Goal: Information Seeking & Learning: Learn about a topic

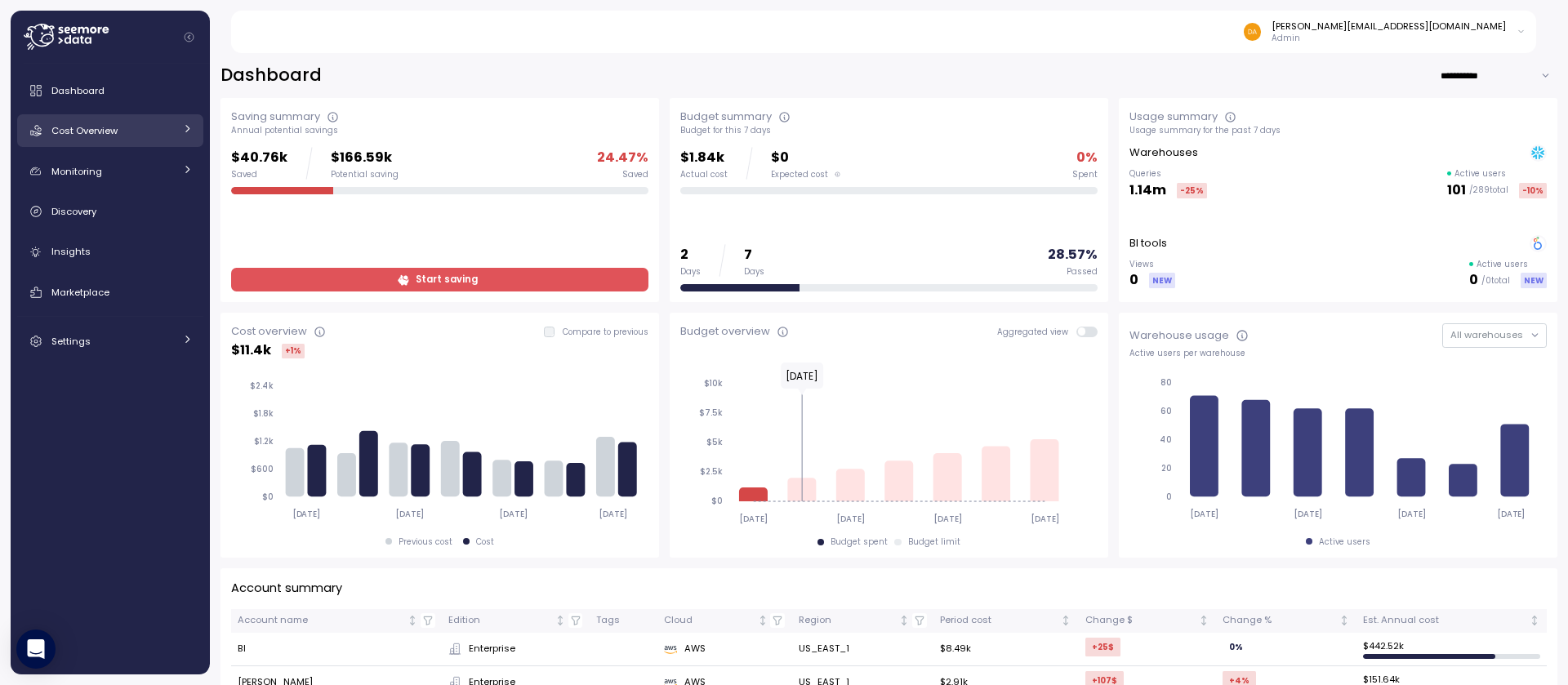
click at [144, 131] on div "Cost Overview" at bounding box center [113, 131] width 123 height 17
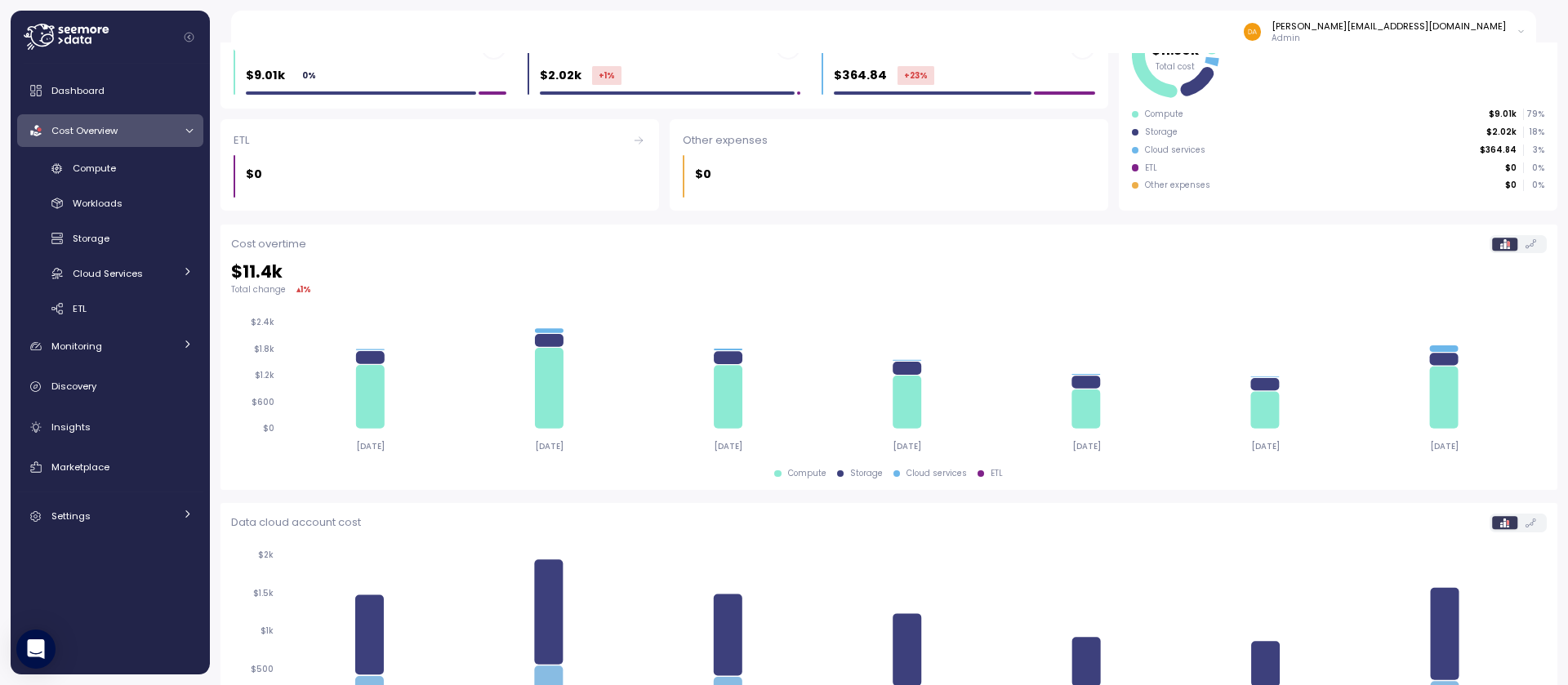
scroll to position [343, 0]
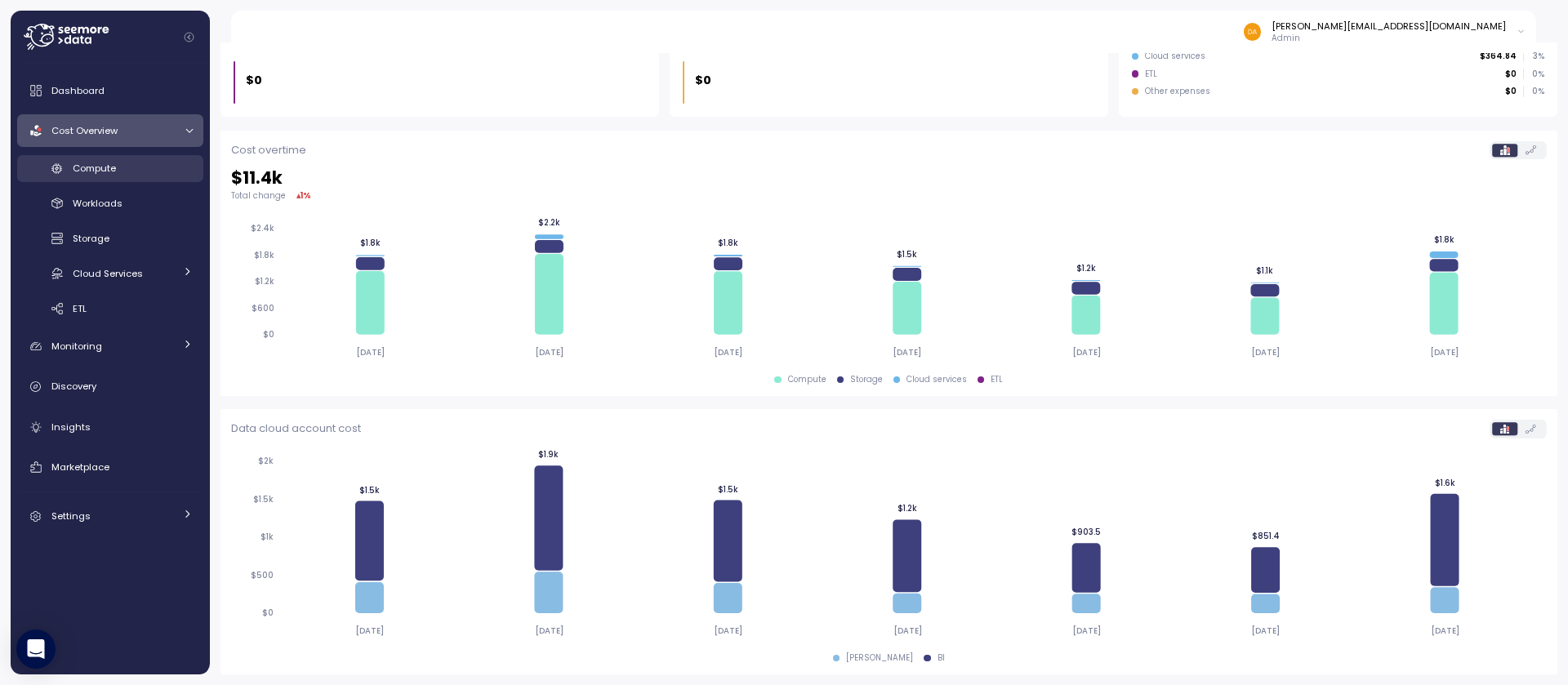
click at [147, 178] on link "Compute" at bounding box center [110, 168] width 186 height 27
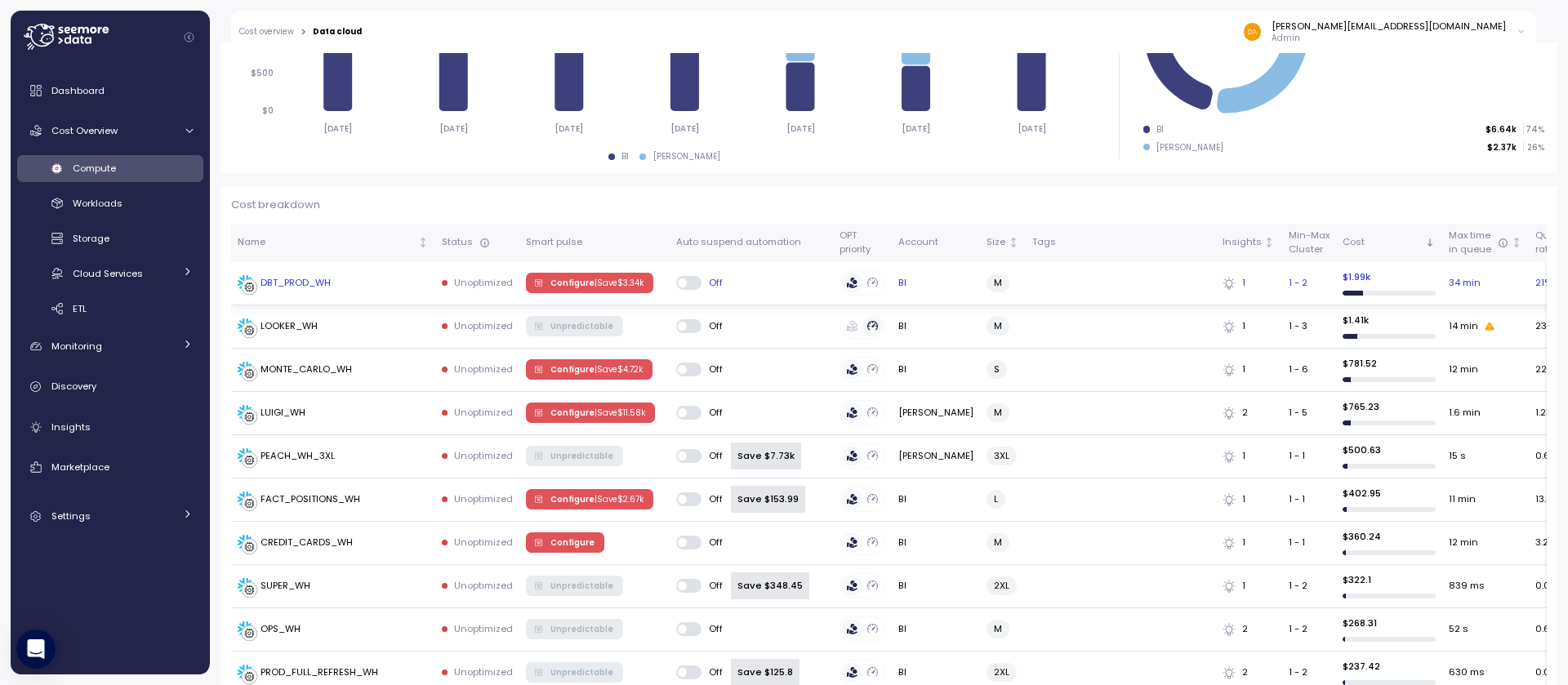
click at [291, 289] on div "DBT_PROD_WH" at bounding box center [296, 283] width 70 height 15
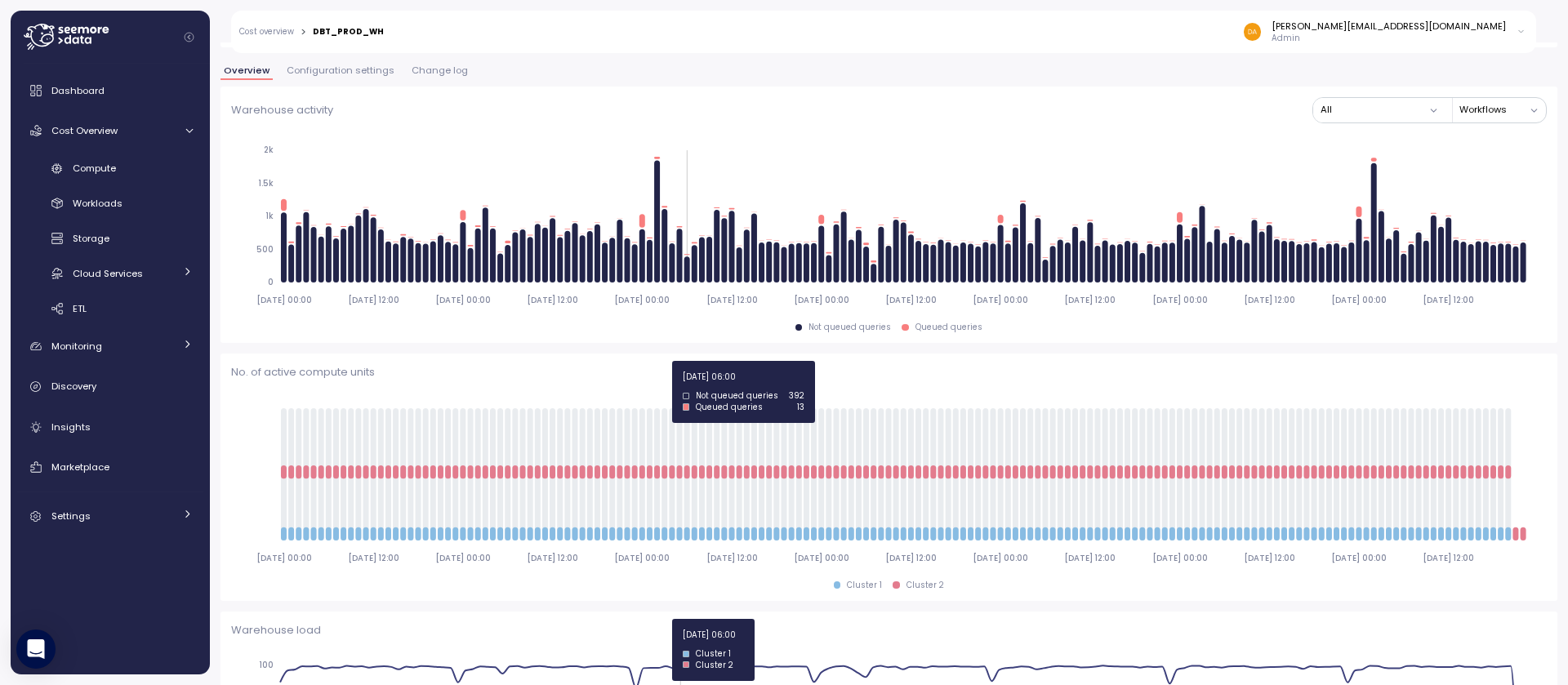
scroll to position [235, 0]
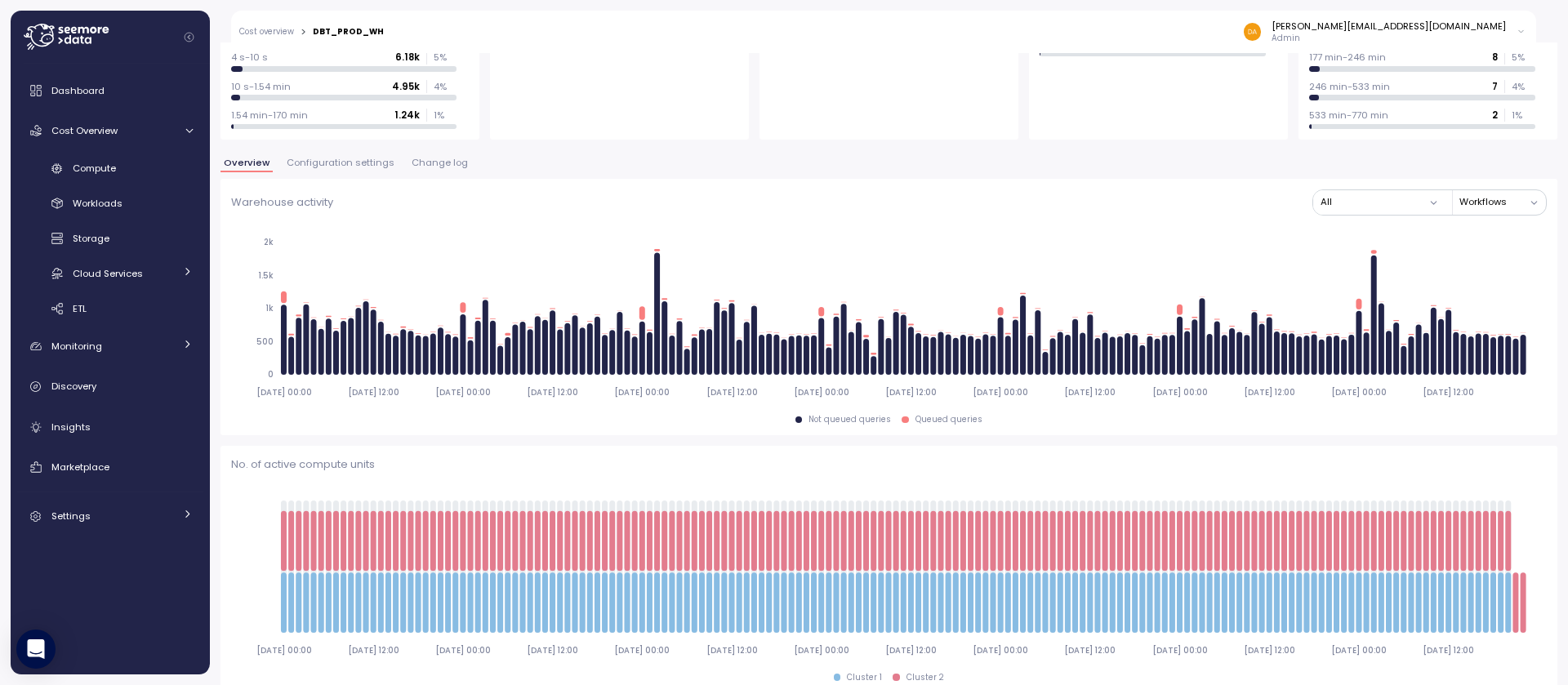
click at [1483, 199] on button "Workflows" at bounding box center [1503, 202] width 87 height 23
click at [1362, 202] on button "All" at bounding box center [1380, 202] width 133 height 23
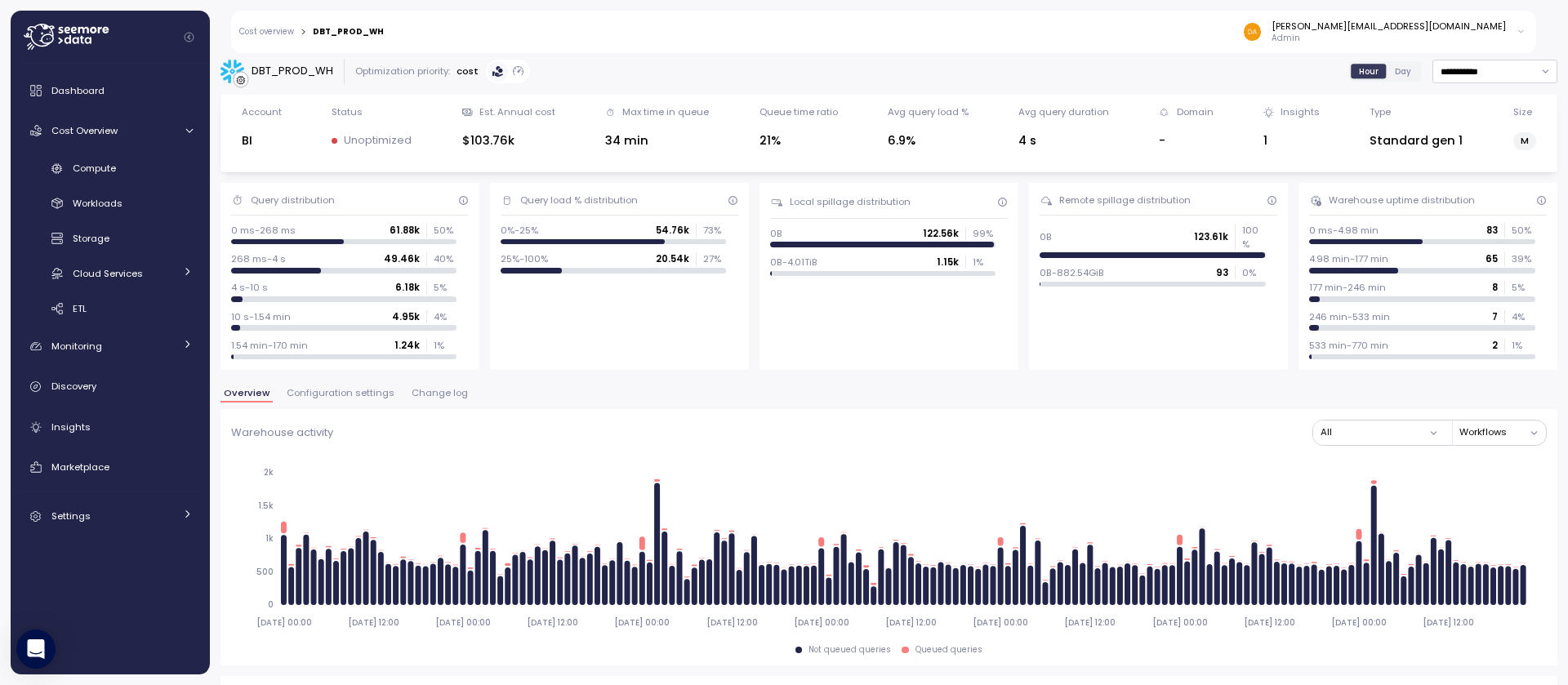
scroll to position [7, 0]
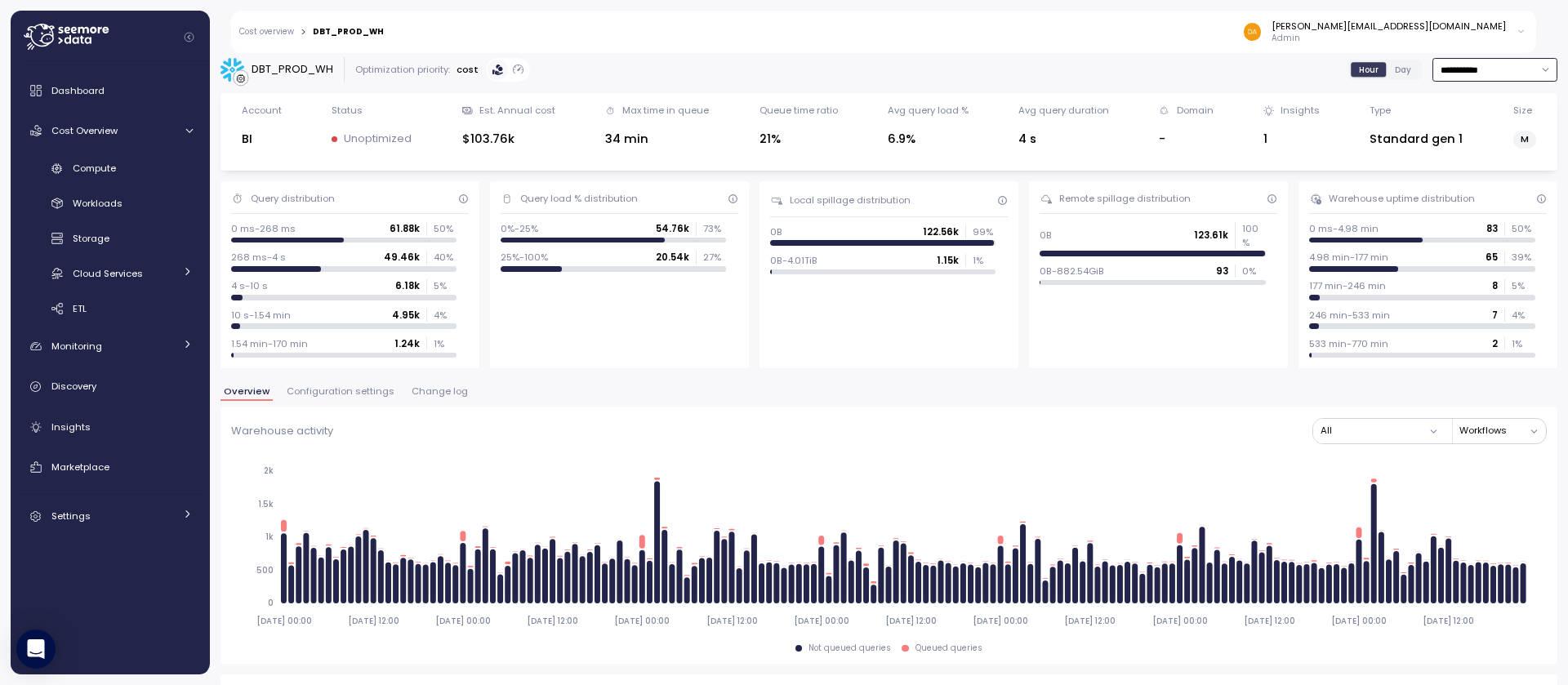
click at [1472, 60] on input "**********" at bounding box center [1495, 70] width 125 height 23
click at [1499, 214] on div "Last 6 months" at bounding box center [1480, 209] width 68 height 13
type input "**********"
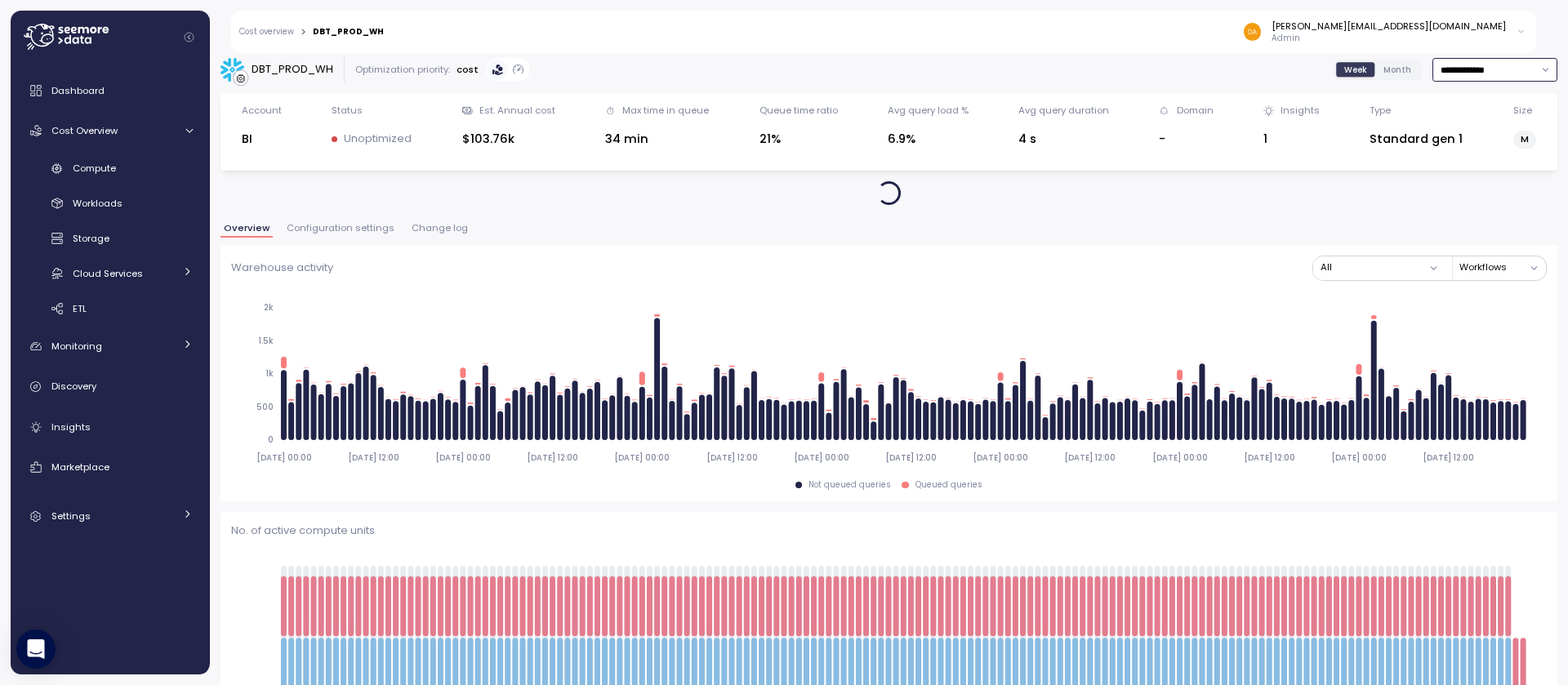
click at [1445, 67] on input "**********" at bounding box center [1495, 70] width 125 height 23
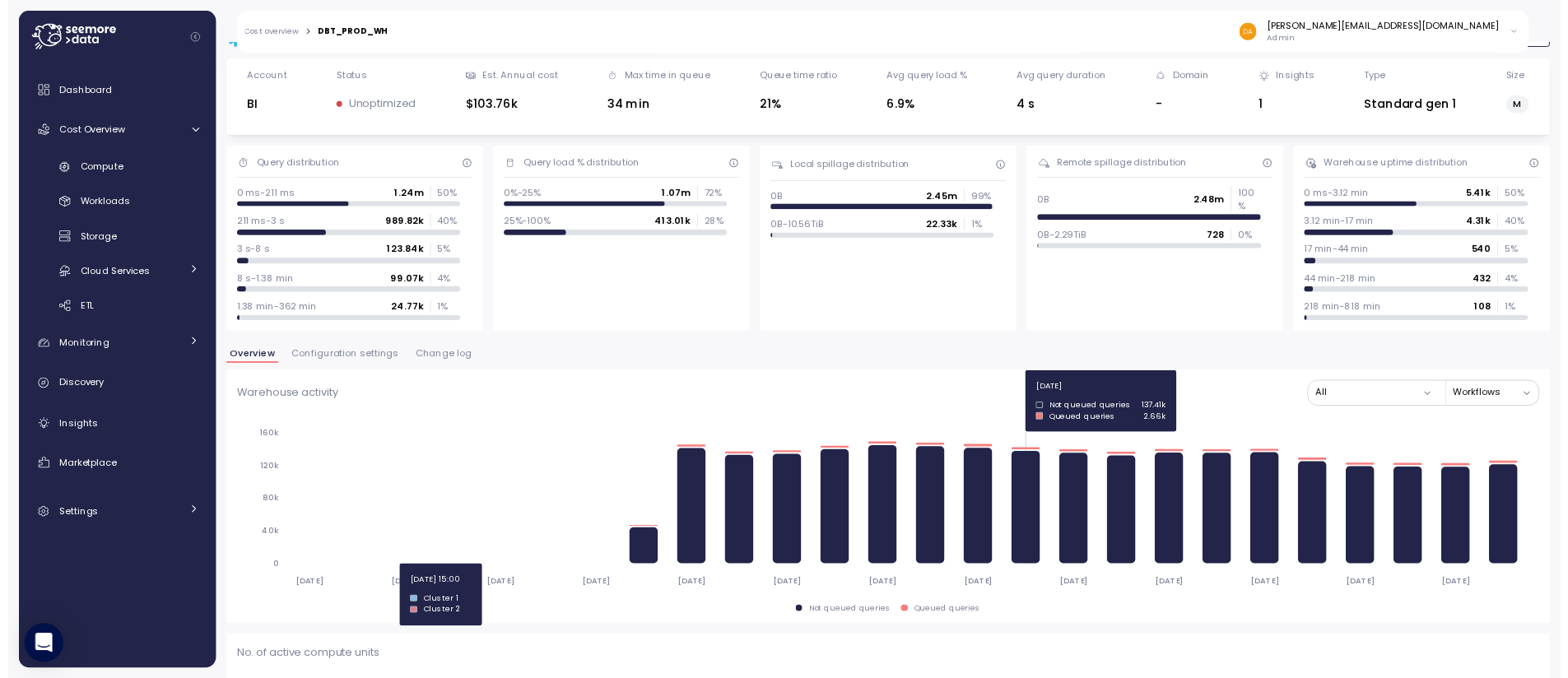
scroll to position [215, 0]
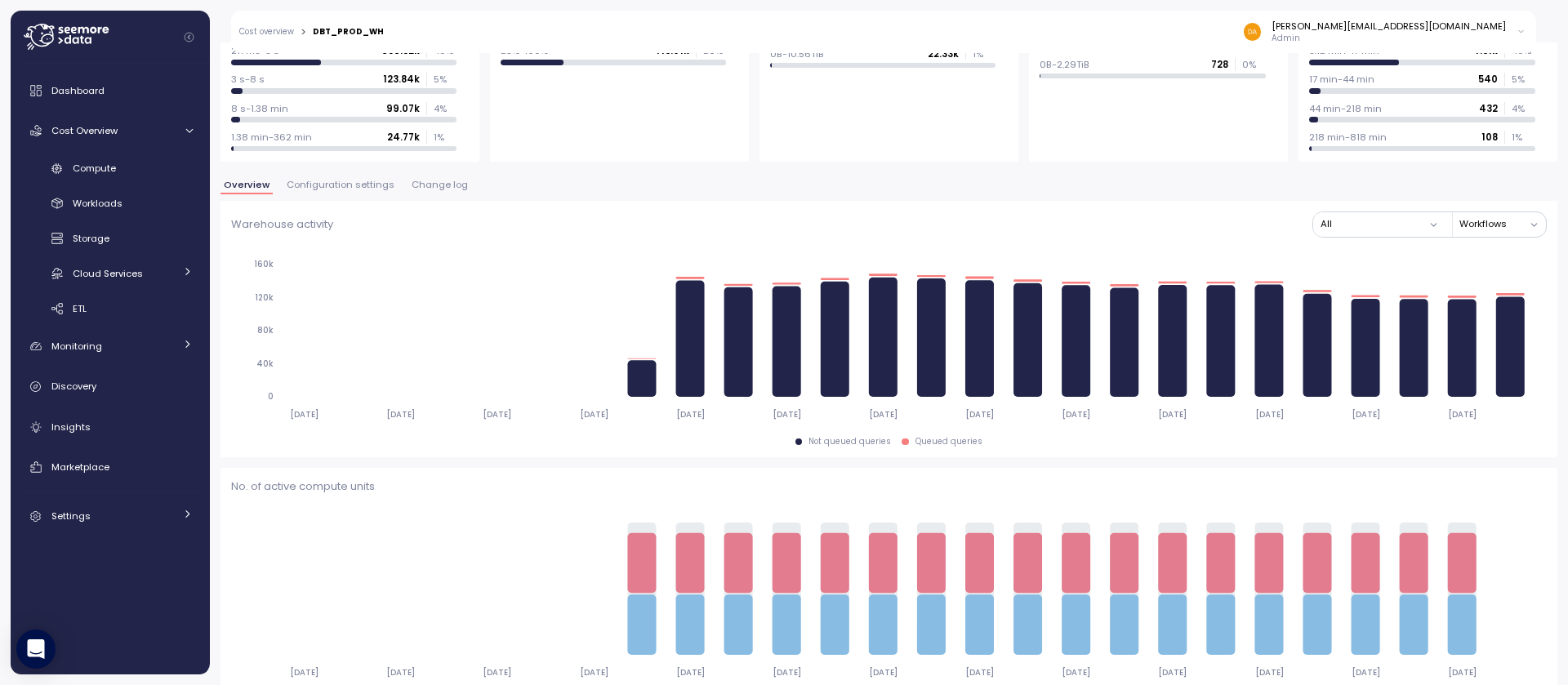
click at [1478, 231] on button "Workflows" at bounding box center [1503, 224] width 87 height 23
click at [1425, 225] on button "All" at bounding box center [1380, 224] width 133 height 23
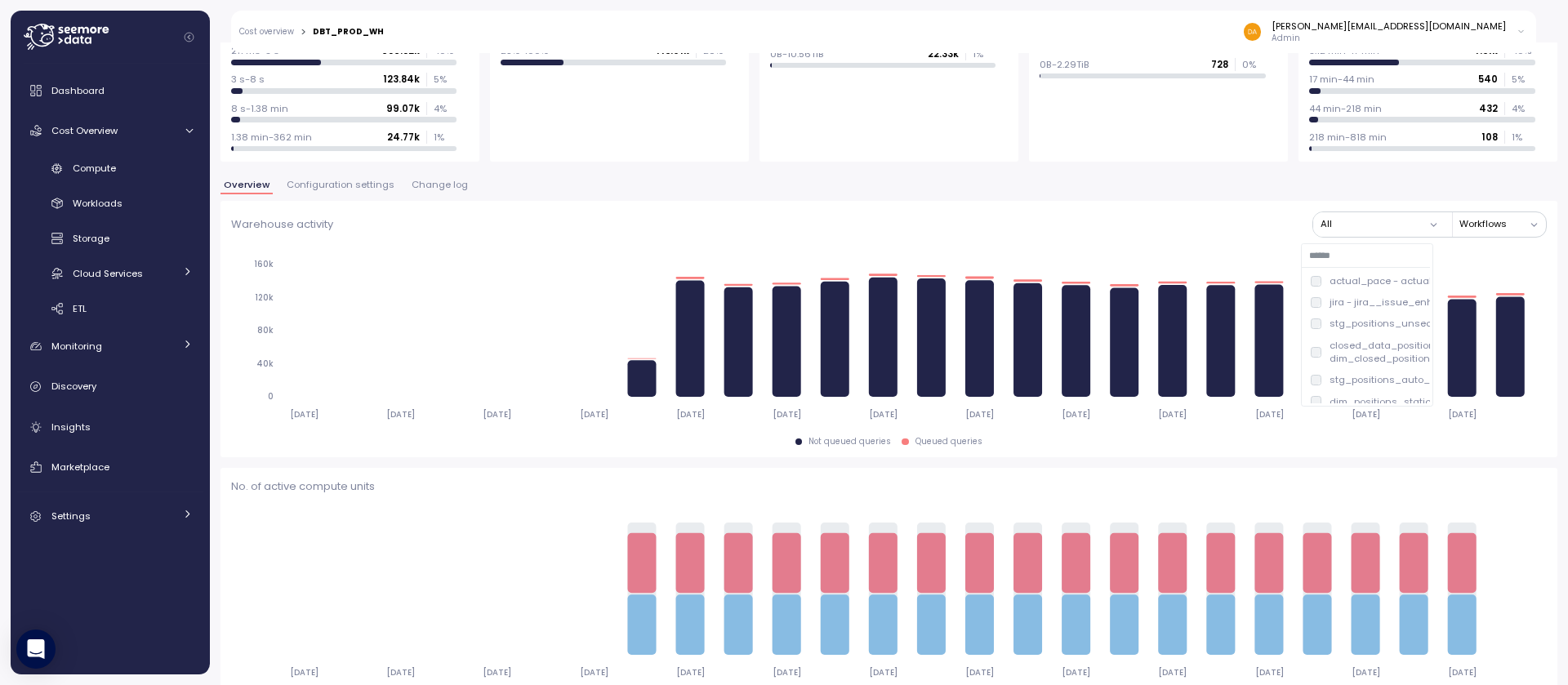
click at [1425, 225] on button "All" at bounding box center [1380, 224] width 133 height 23
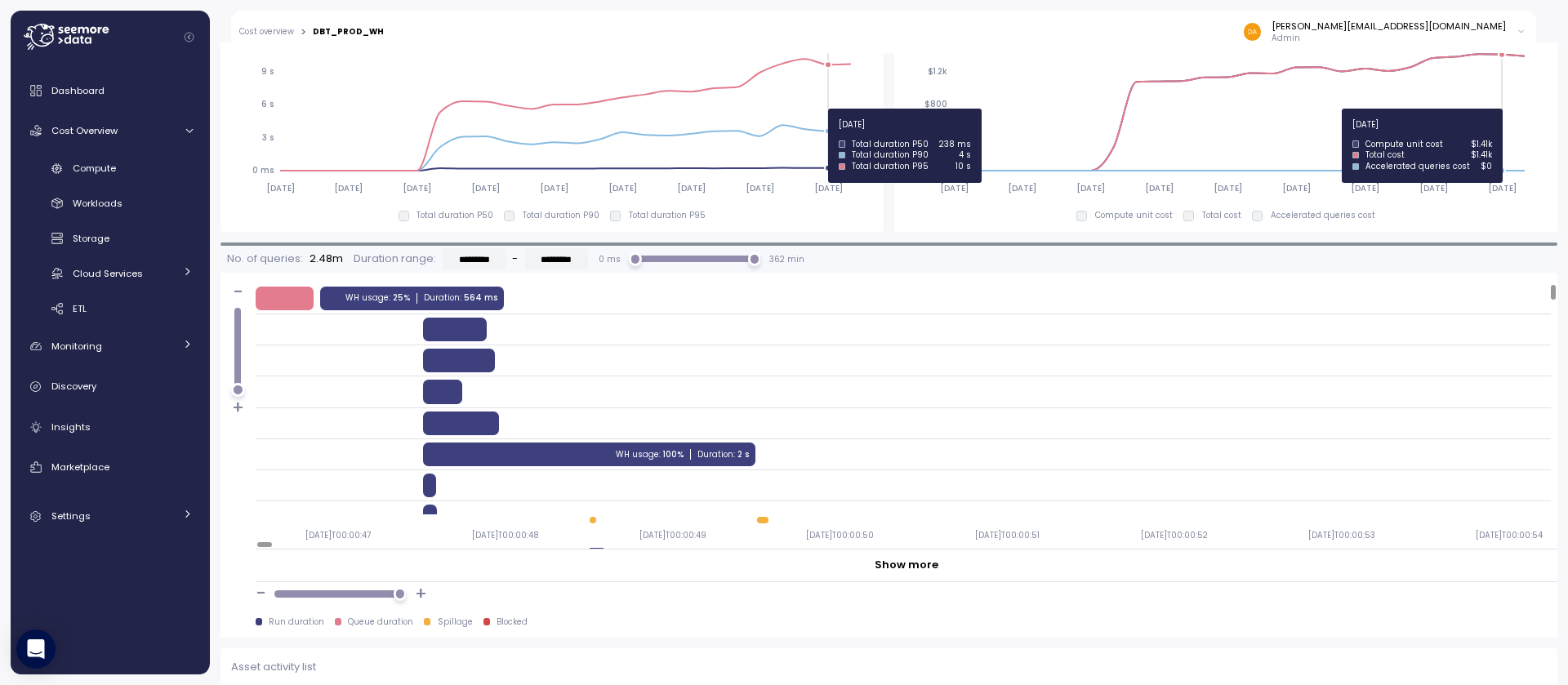
scroll to position [1135, 0]
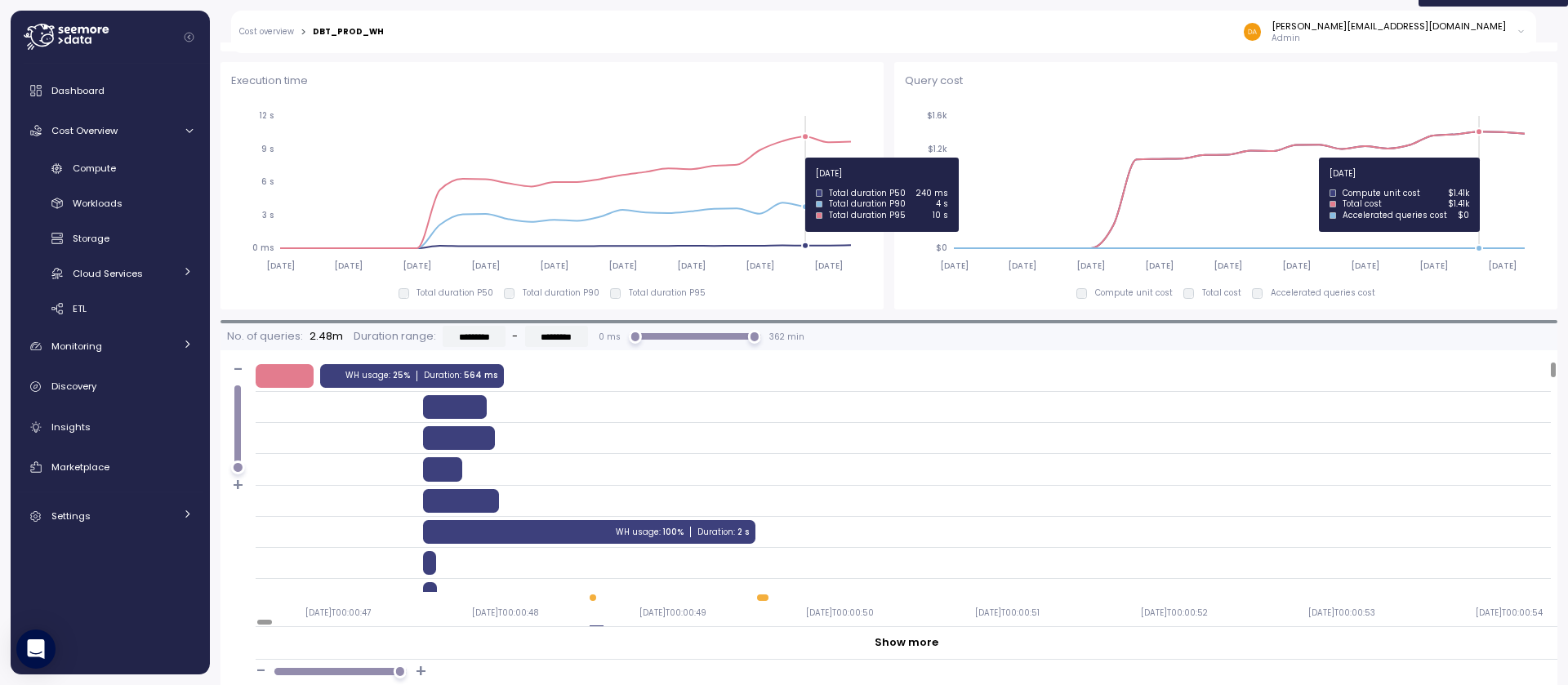
click at [809, 158] on icon "2025-03-17 2025-04-07 2025-04-28 2025-05-19 2025-06-09 2025-06-30 2025-07-21 20…" at bounding box center [549, 190] width 636 height 181
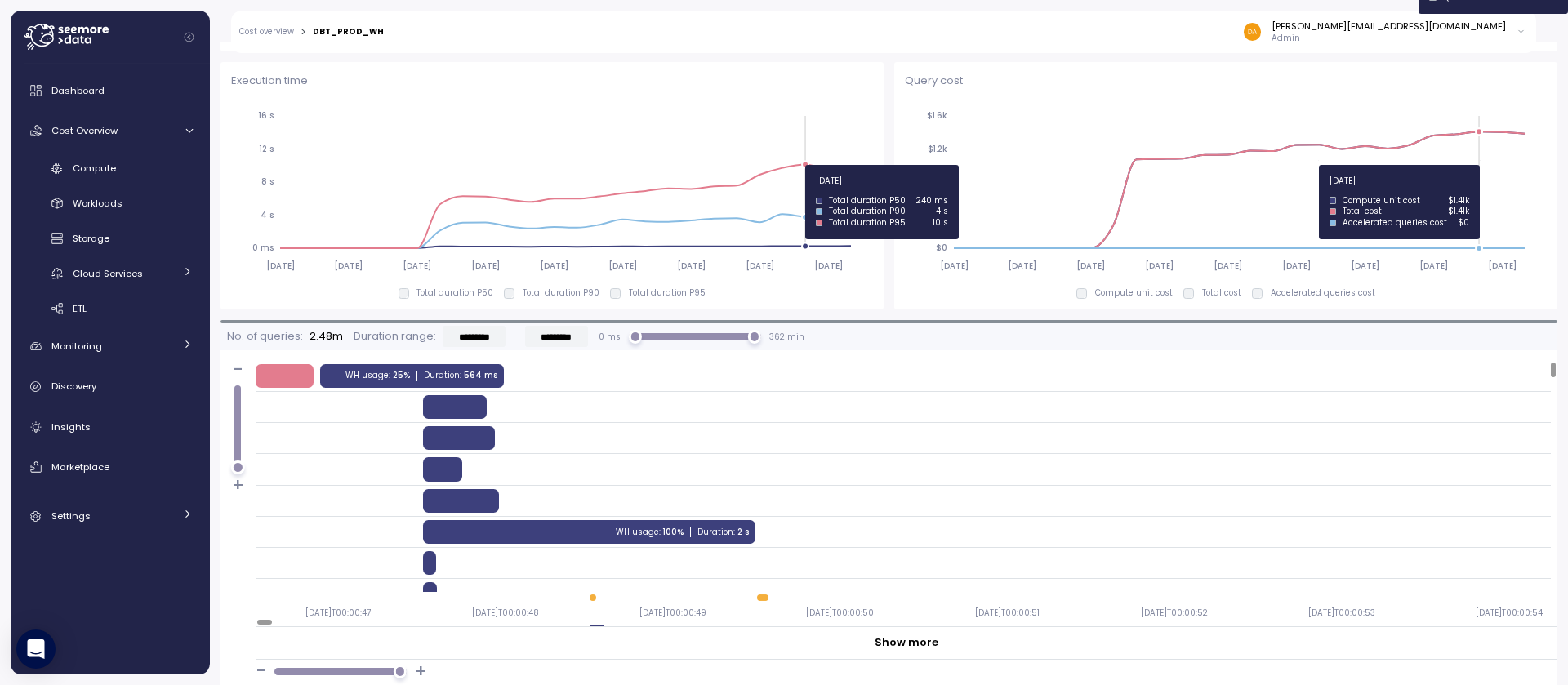
click at [809, 165] on circle at bounding box center [805, 165] width 7 height 7
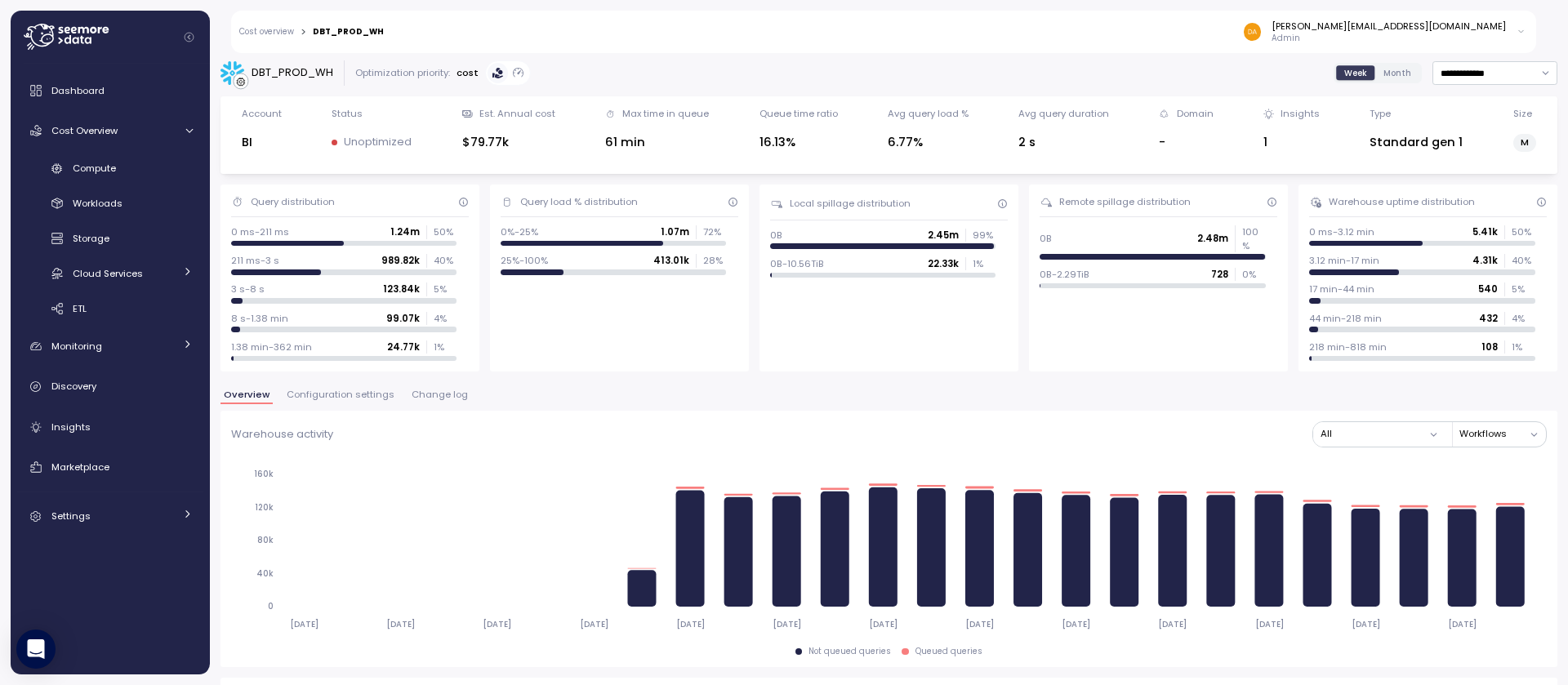
scroll to position [0, 0]
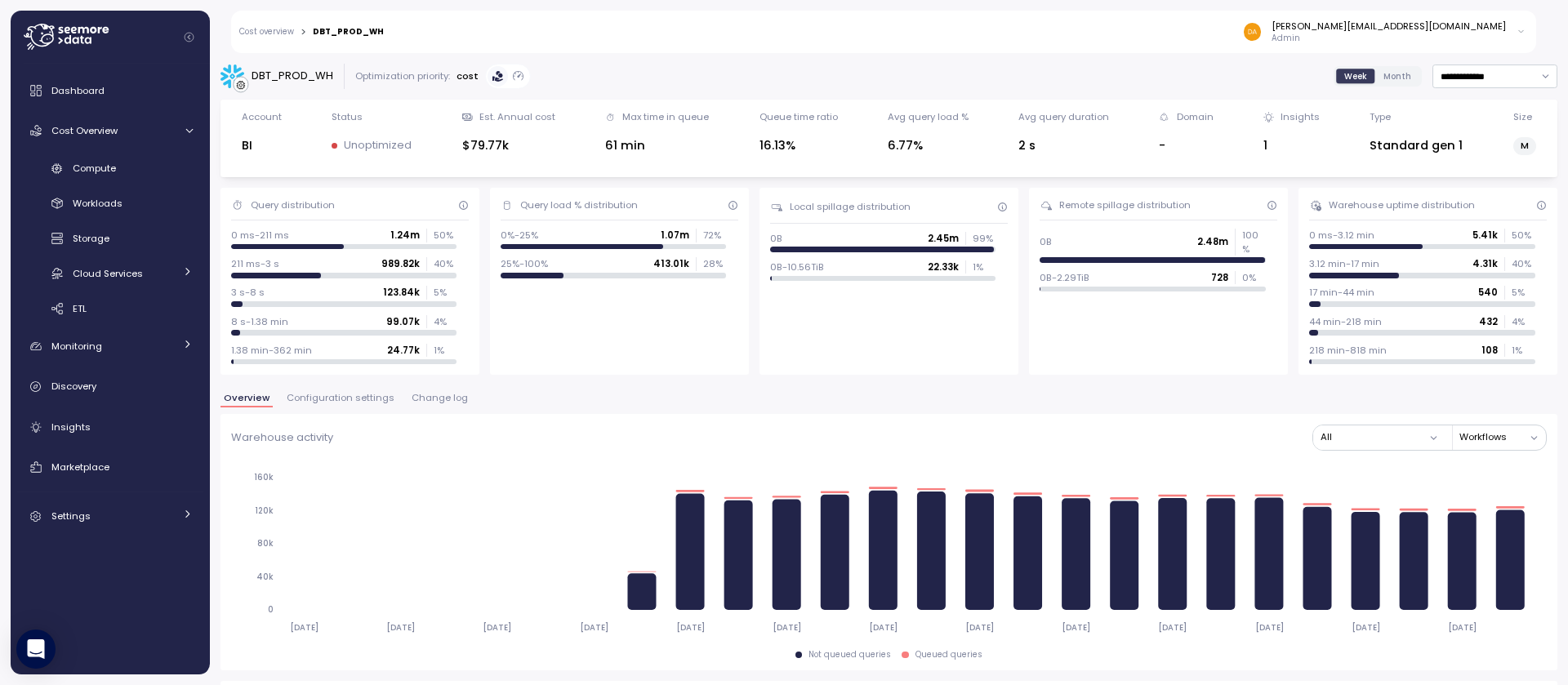
click at [265, 82] on div "DBT_PROD_WH" at bounding box center [293, 76] width 82 height 17
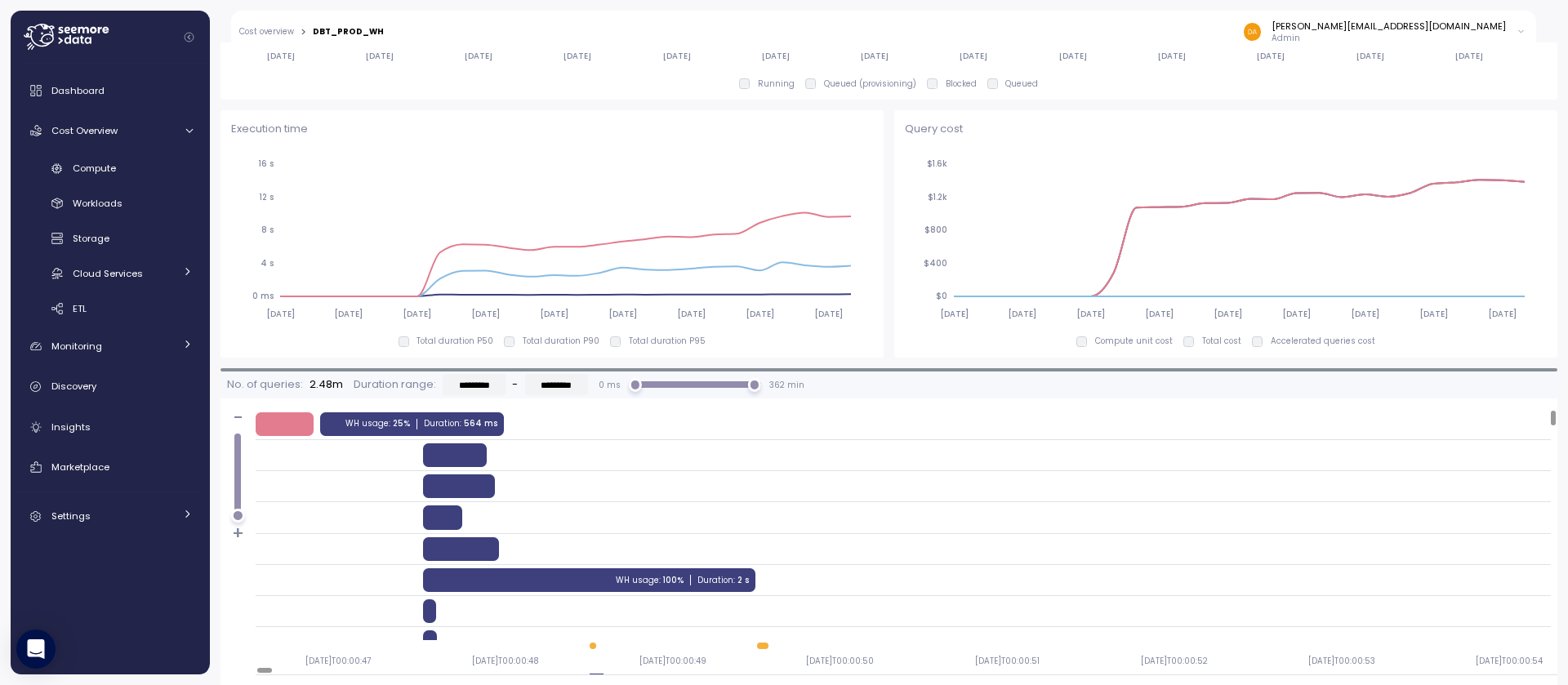
scroll to position [1100, 0]
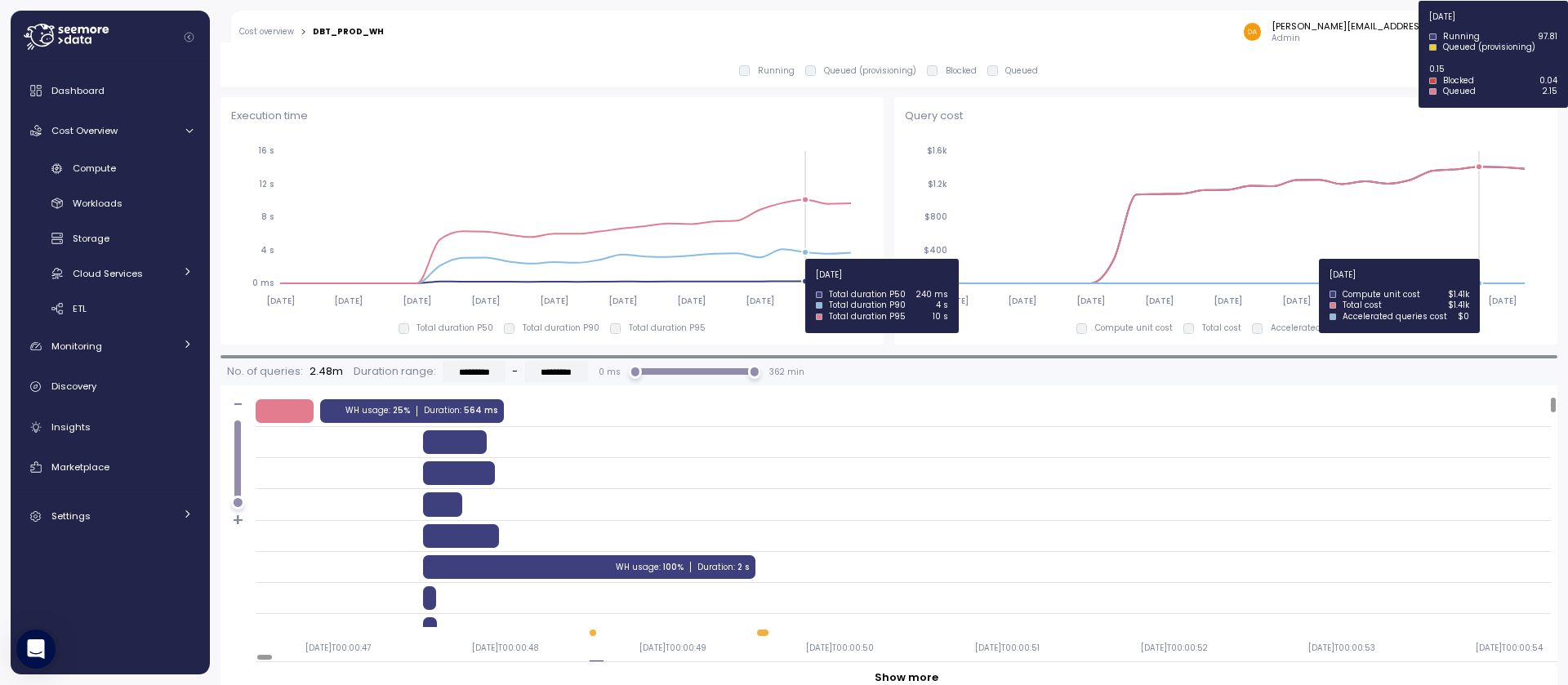
click at [793, 237] on icon "2025-03-17 2025-04-07 2025-04-28 2025-05-19 2025-06-09 2025-06-30 2025-07-21 20…" at bounding box center [549, 225] width 636 height 181
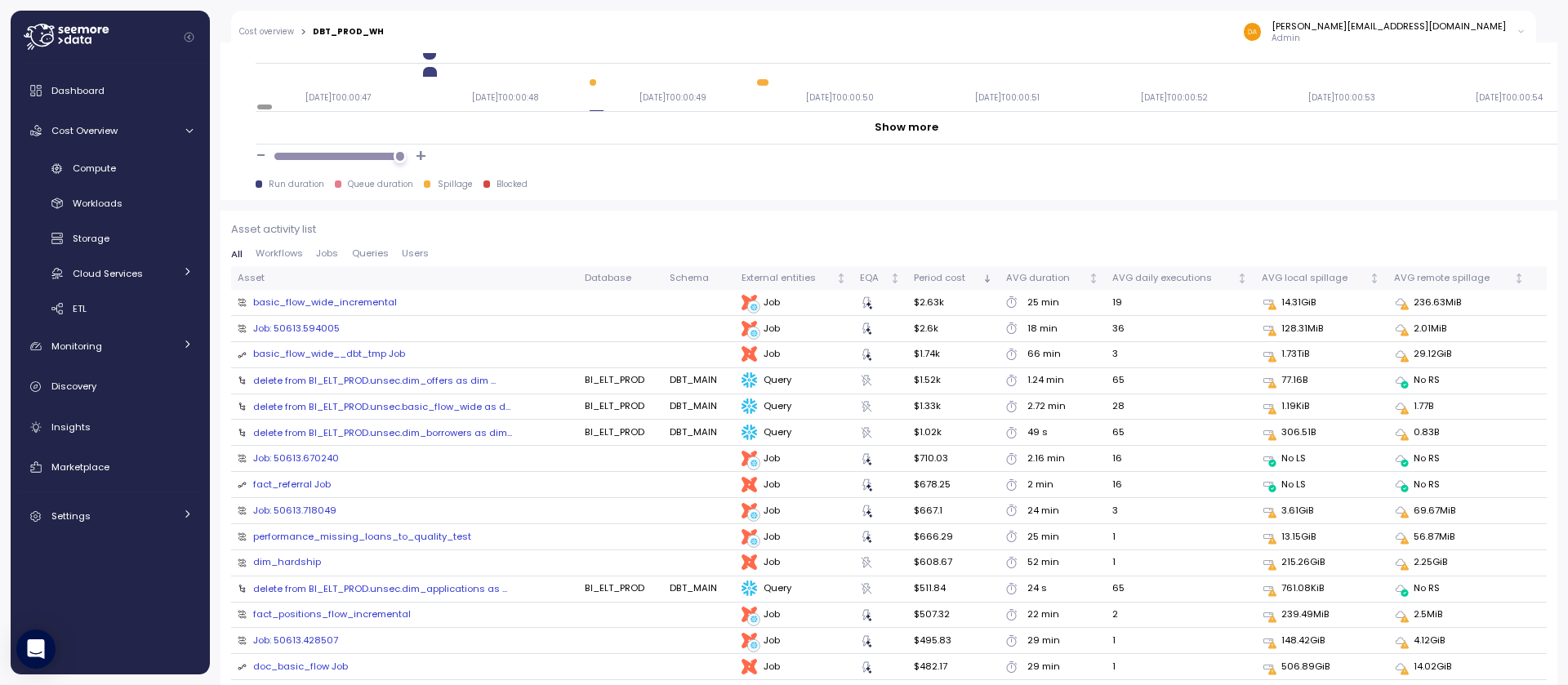
scroll to position [1657, 0]
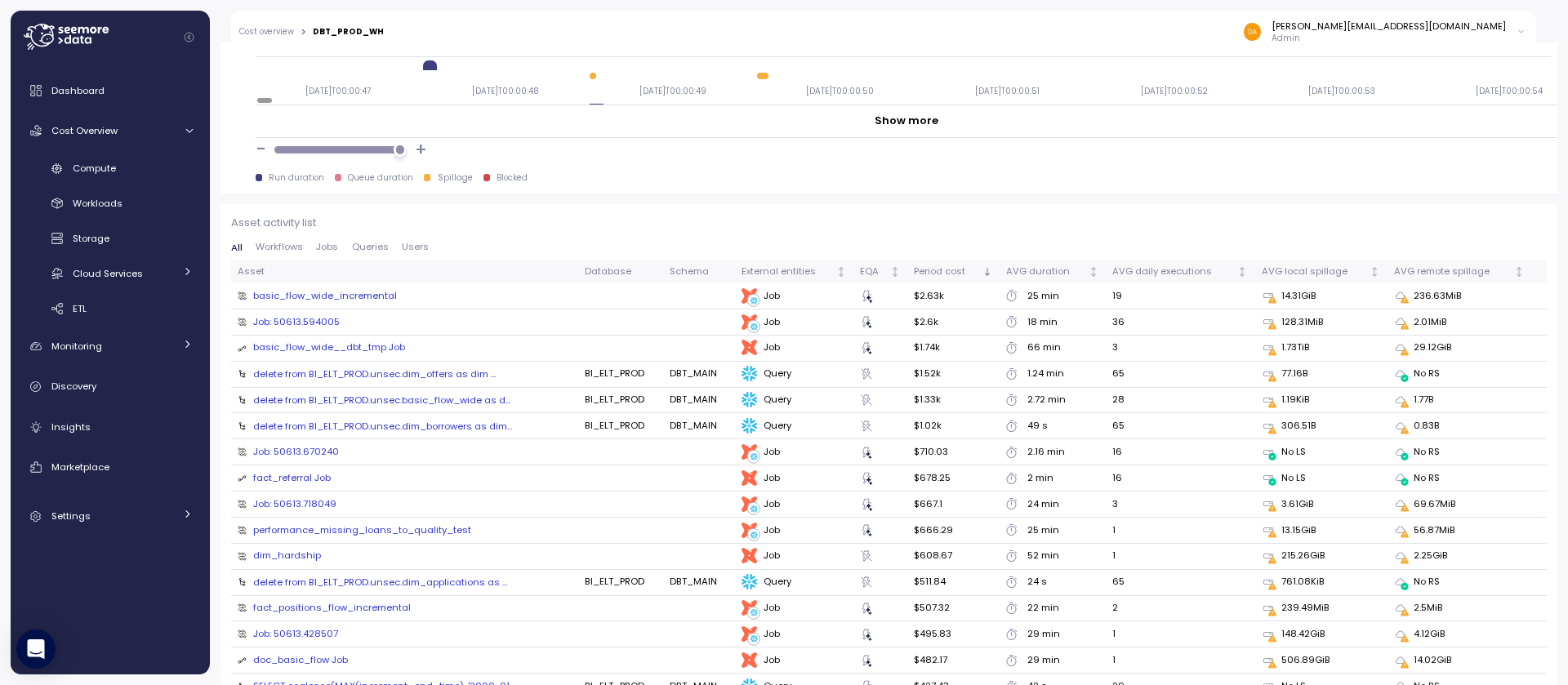
click at [373, 245] on span "Queries" at bounding box center [370, 247] width 37 height 9
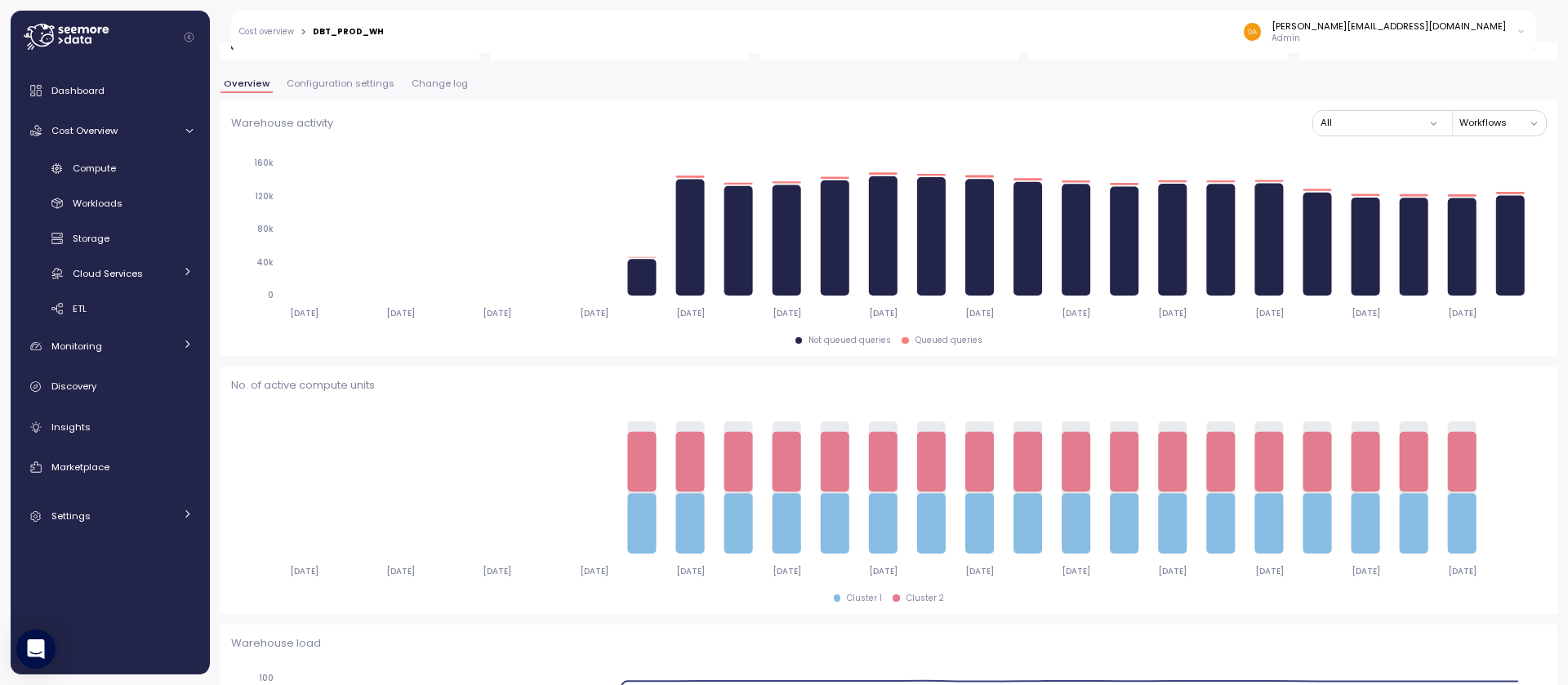
scroll to position [323, 0]
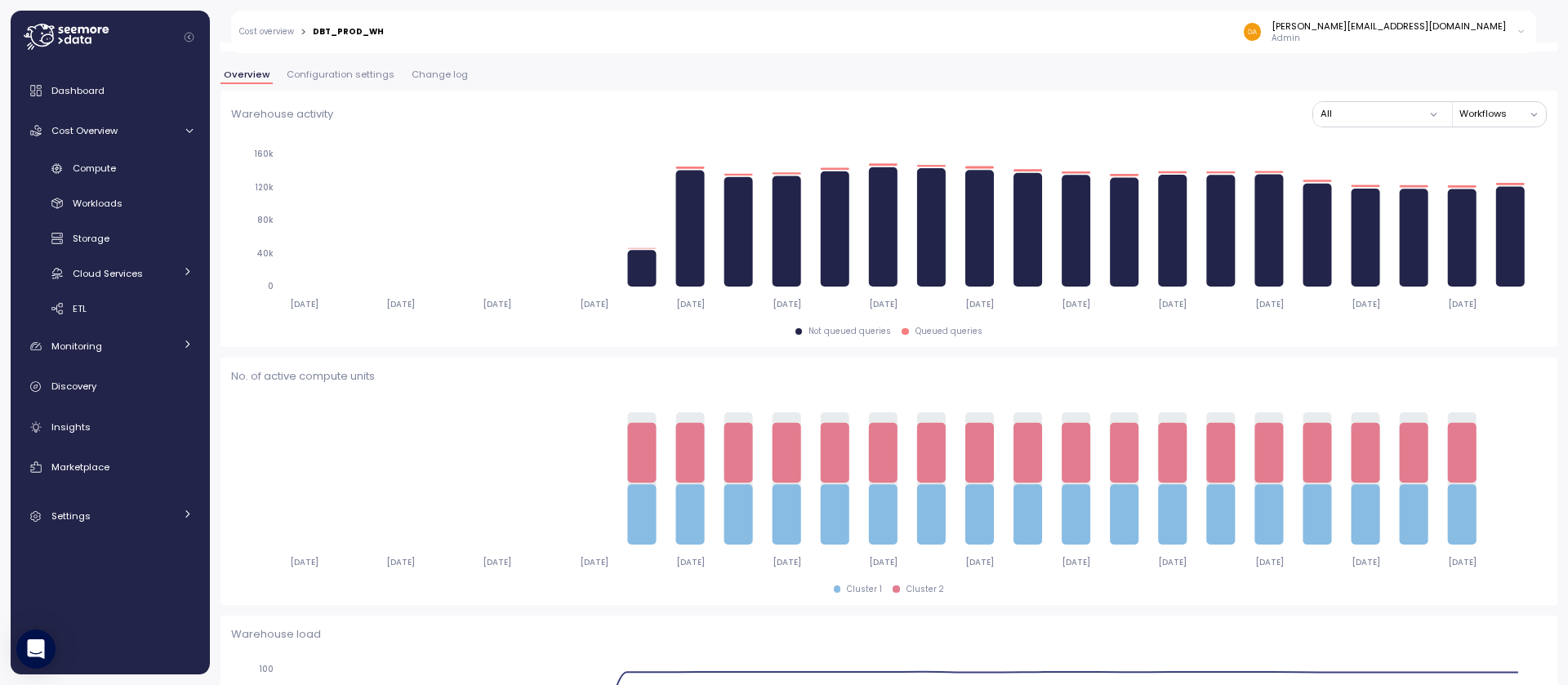
click at [450, 75] on span "Change log" at bounding box center [440, 74] width 57 height 9
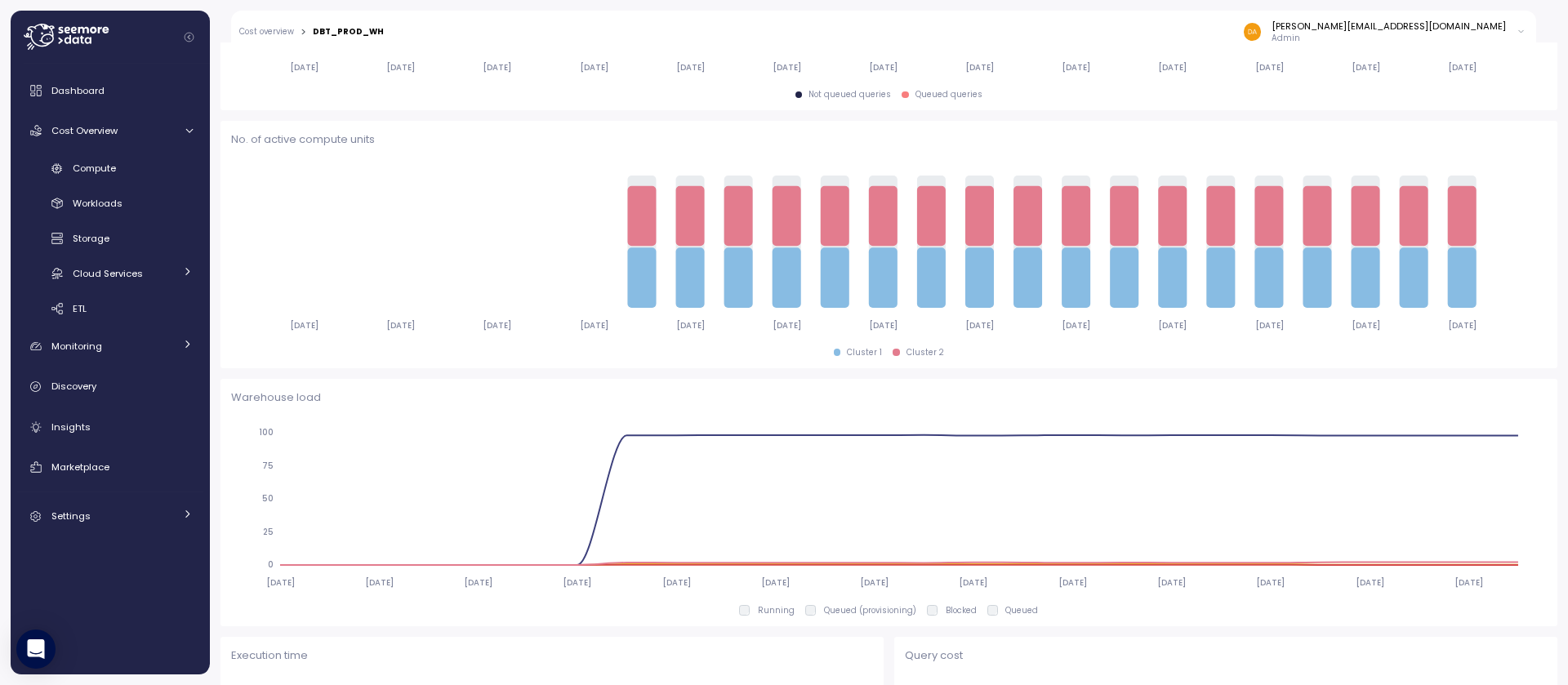
scroll to position [587, 0]
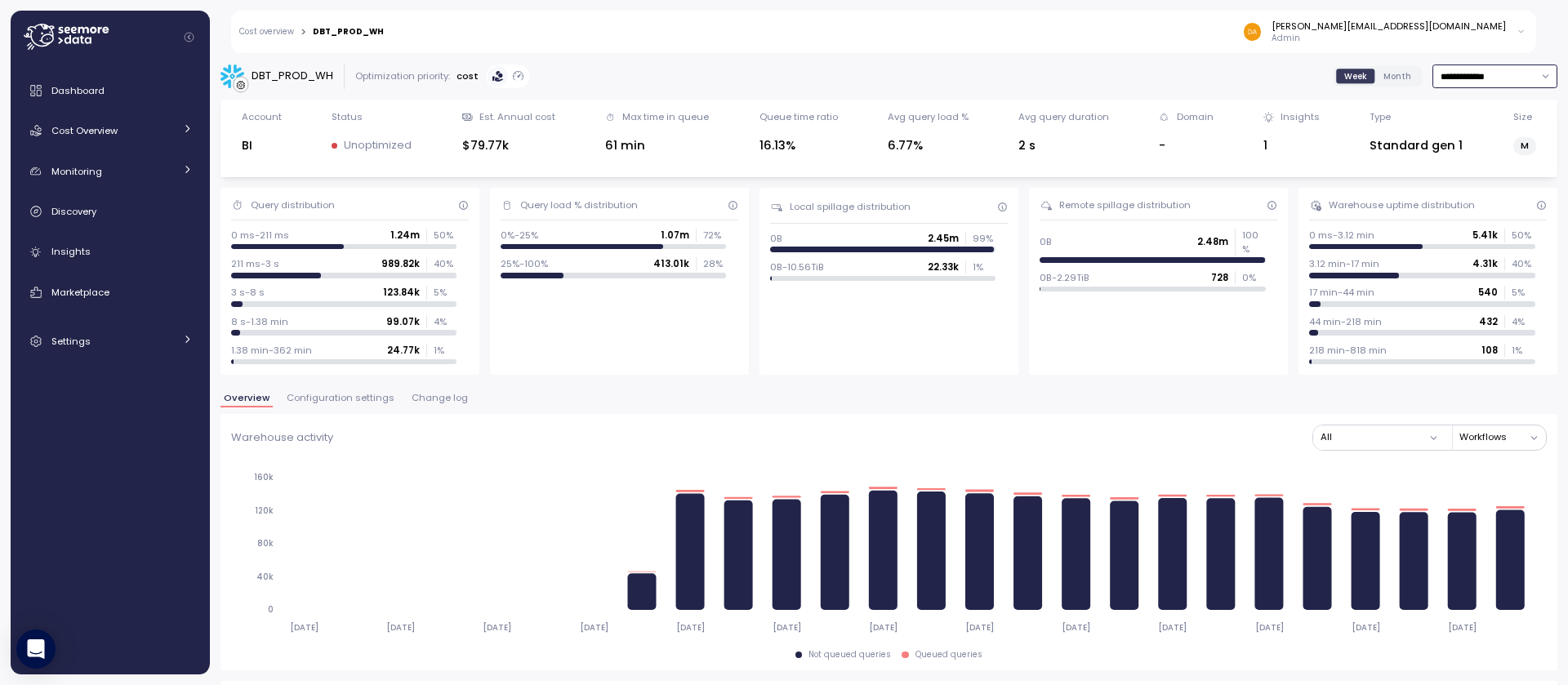
click at [1449, 80] on input "**********" at bounding box center [1495, 76] width 125 height 23
click at [1034, 402] on div "Overview Configuration settings Change log" at bounding box center [889, 403] width 1337 height 21
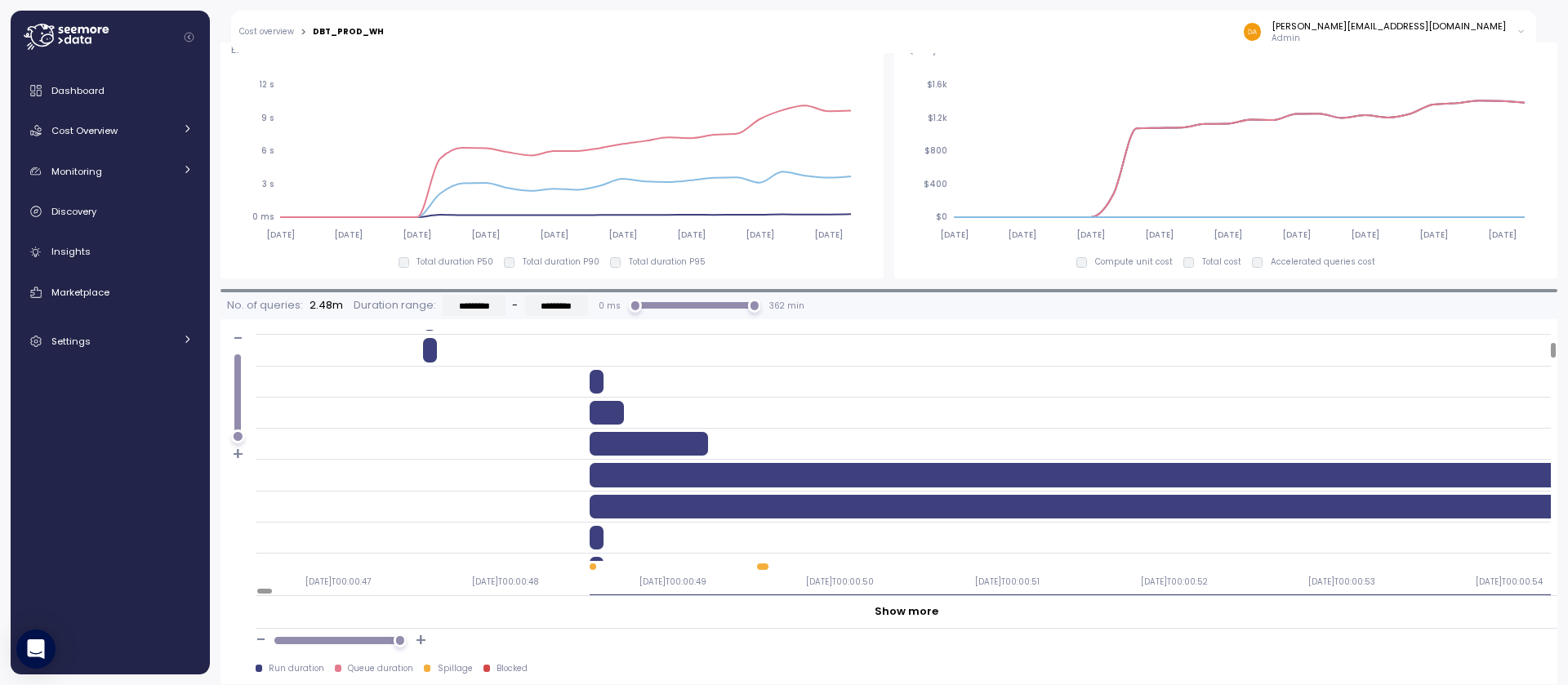
scroll to position [210, 0]
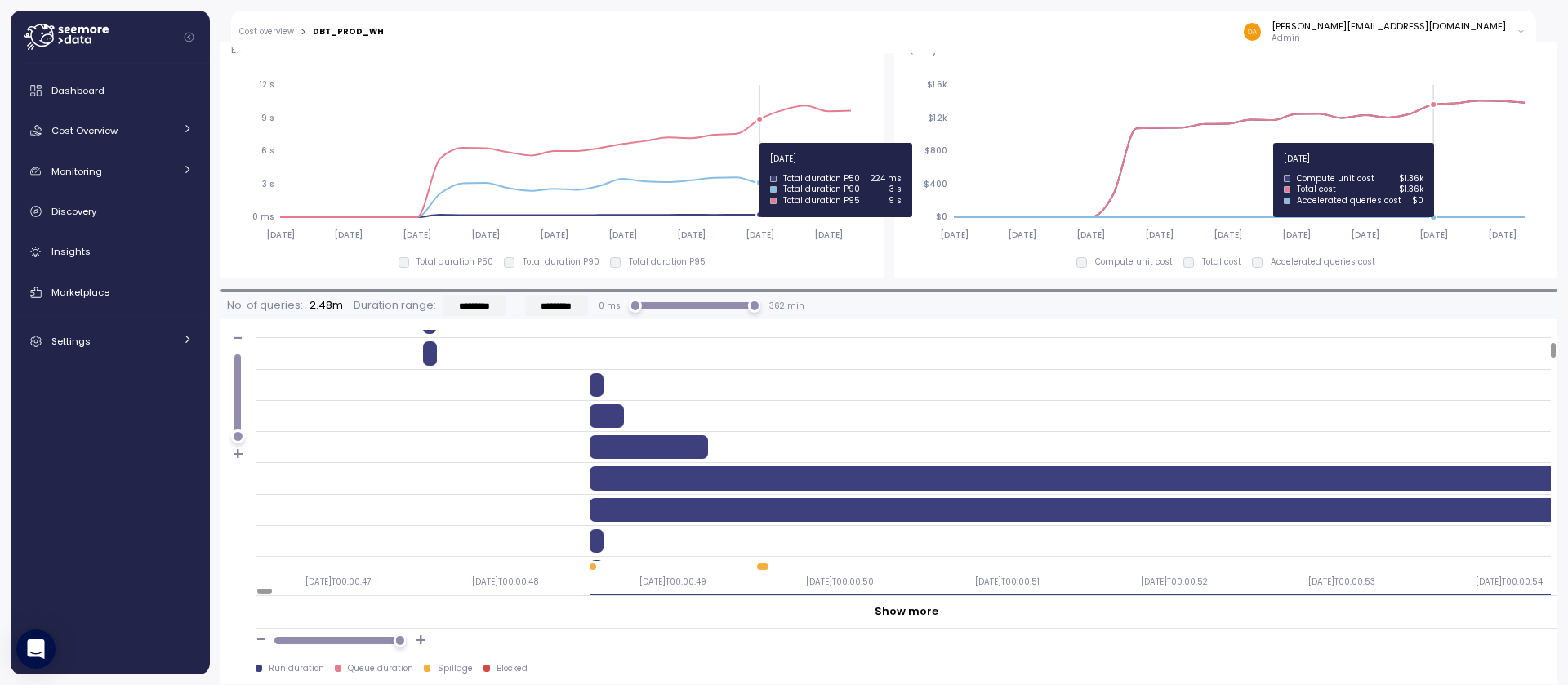
click at [760, 142] on icon "2025-03-17 2025-04-07 2025-04-28 2025-05-19 2025-06-09 2025-06-30 2025-07-21 20…" at bounding box center [549, 158] width 636 height 181
click at [759, 139] on icon "2025-03-17 2025-04-07 2025-04-28 2025-05-19 2025-06-09 2025-06-30 2025-07-21 20…" at bounding box center [549, 158] width 636 height 181
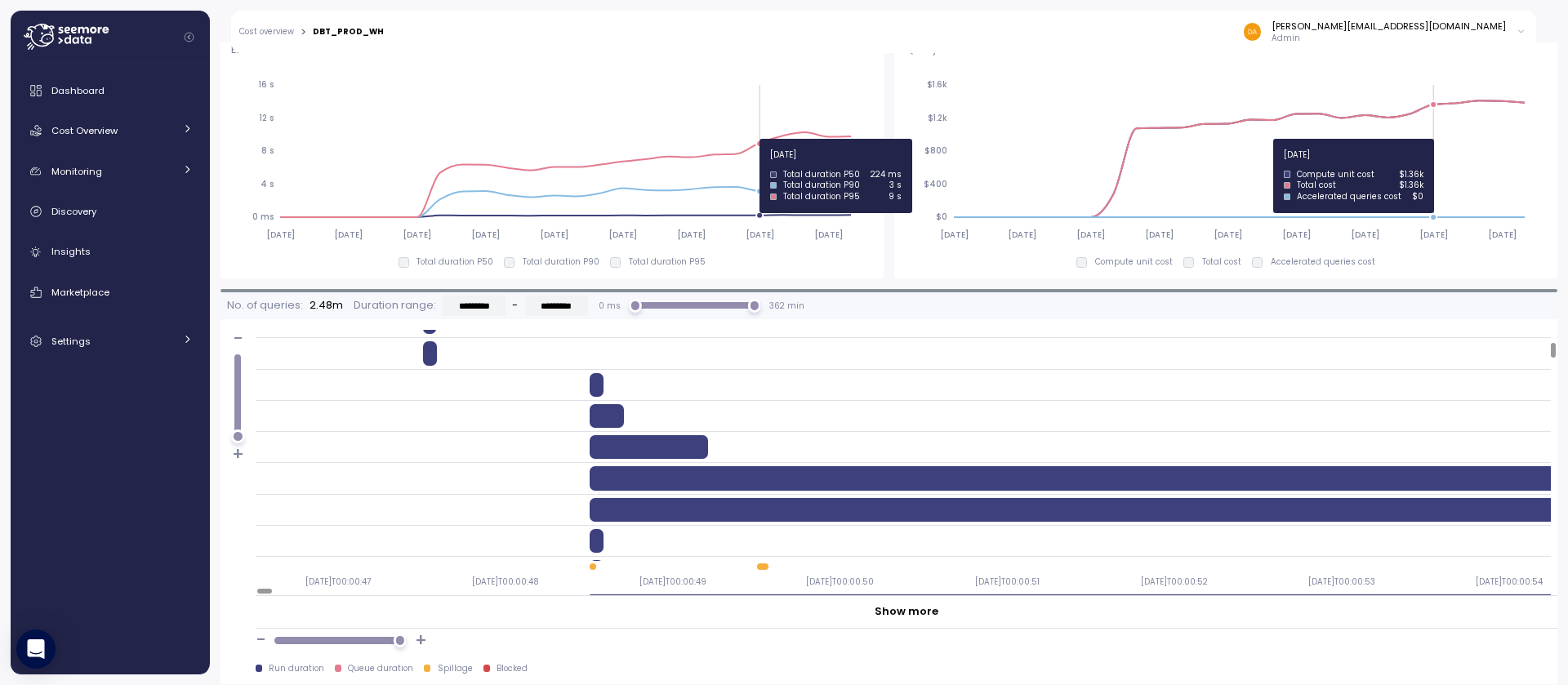
click at [759, 139] on icon "2025-03-17 2025-04-07 2025-04-28 2025-05-19 2025-06-09 2025-06-30 2025-07-21 20…" at bounding box center [549, 158] width 636 height 181
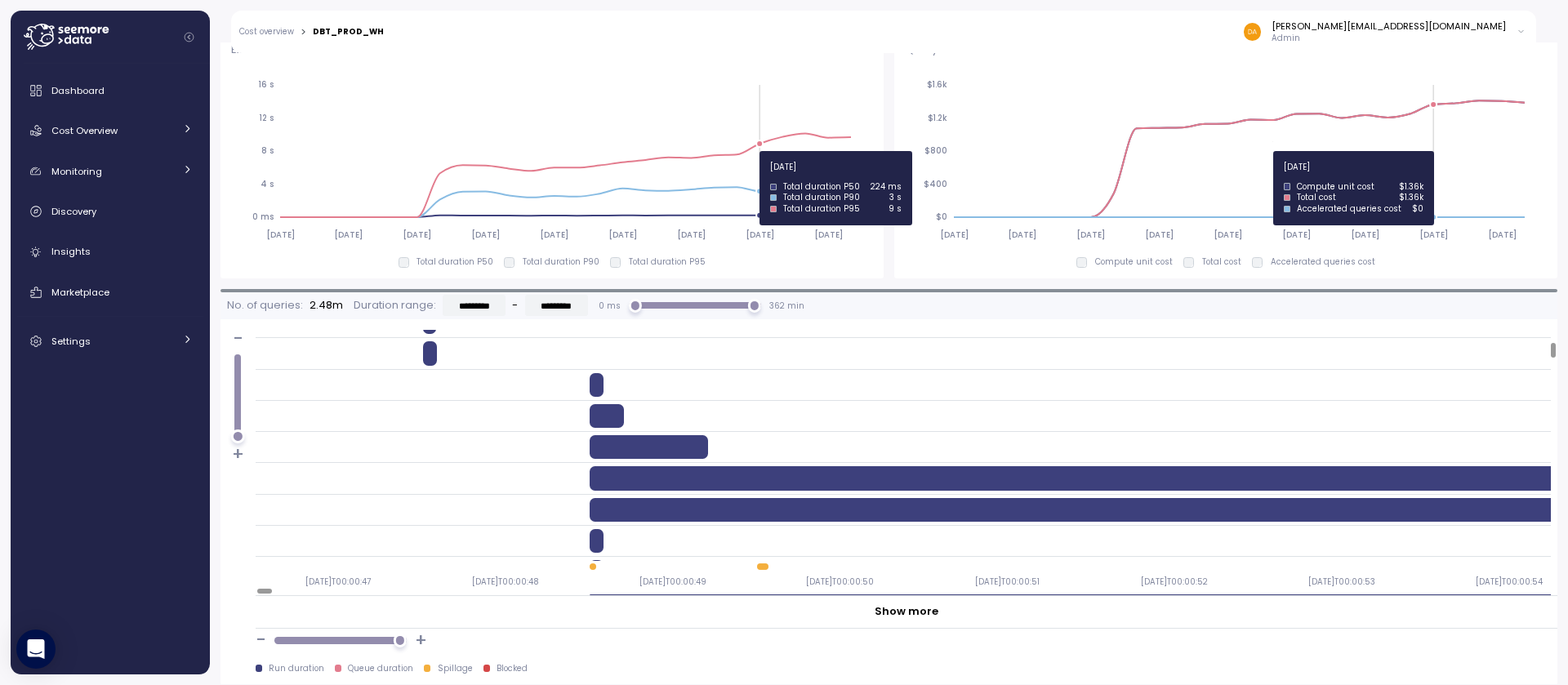
drag, startPoint x: 760, startPoint y: 144, endPoint x: 759, endPoint y: 182, distance: 38.0
click at [759, 182] on icon "2025-03-17 2025-04-07 2025-04-28 2025-05-19 2025-06-09 2025-06-30 2025-07-21 20…" at bounding box center [549, 158] width 636 height 181
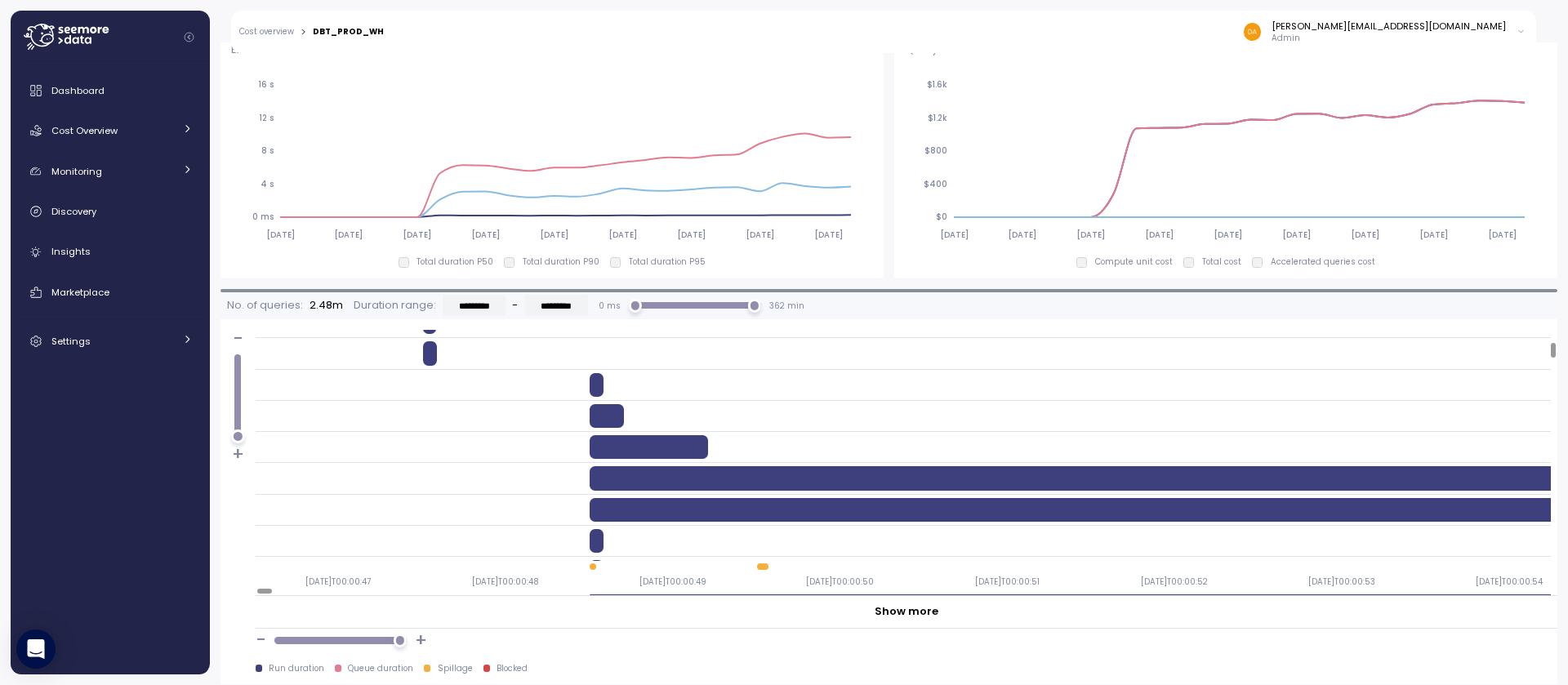
click at [516, 263] on label "Total duration P90" at bounding box center [557, 262] width 85 height 12
click at [422, 263] on p "Total duration P50" at bounding box center [455, 262] width 77 height 12
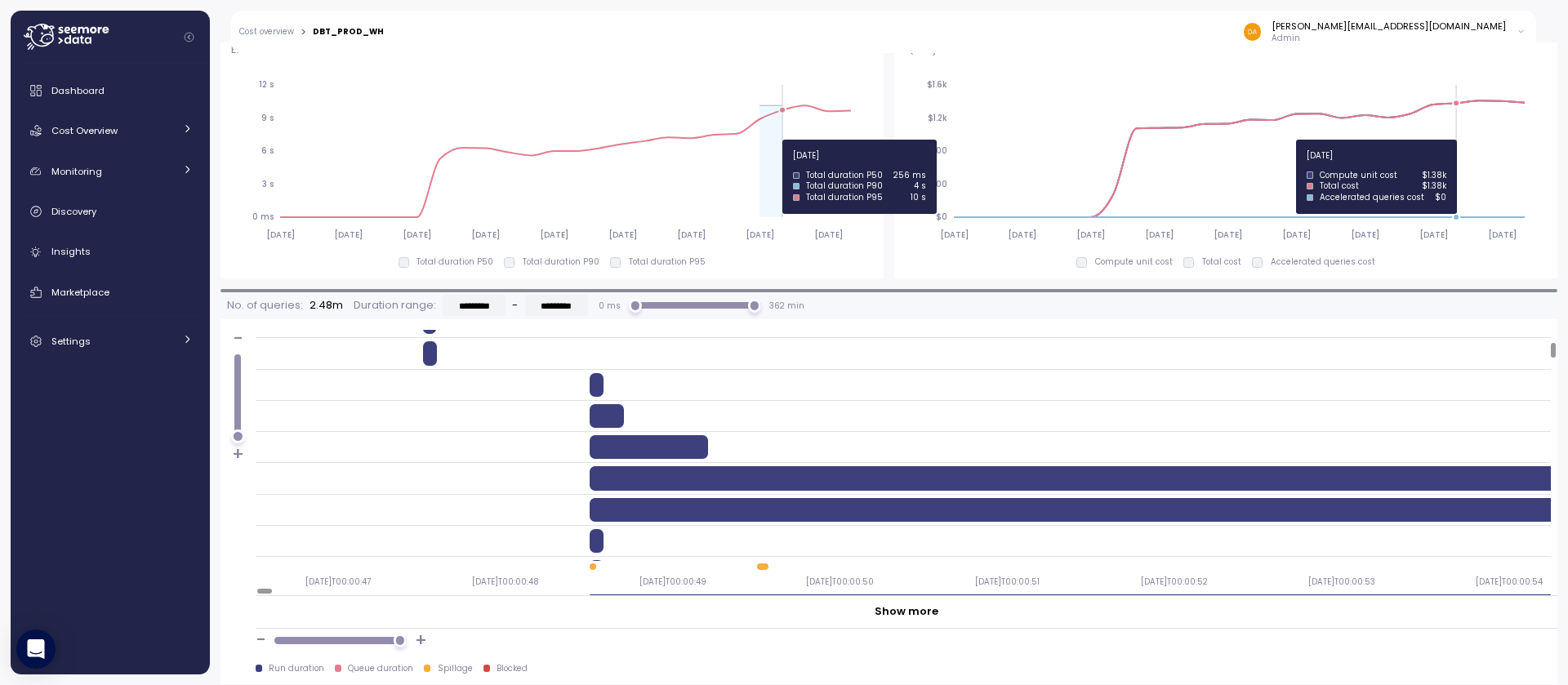
click at [785, 140] on icon "2025-03-17 2025-04-07 2025-04-28 2025-05-19 2025-06-09 2025-06-30 2025-07-21 20…" at bounding box center [549, 158] width 636 height 181
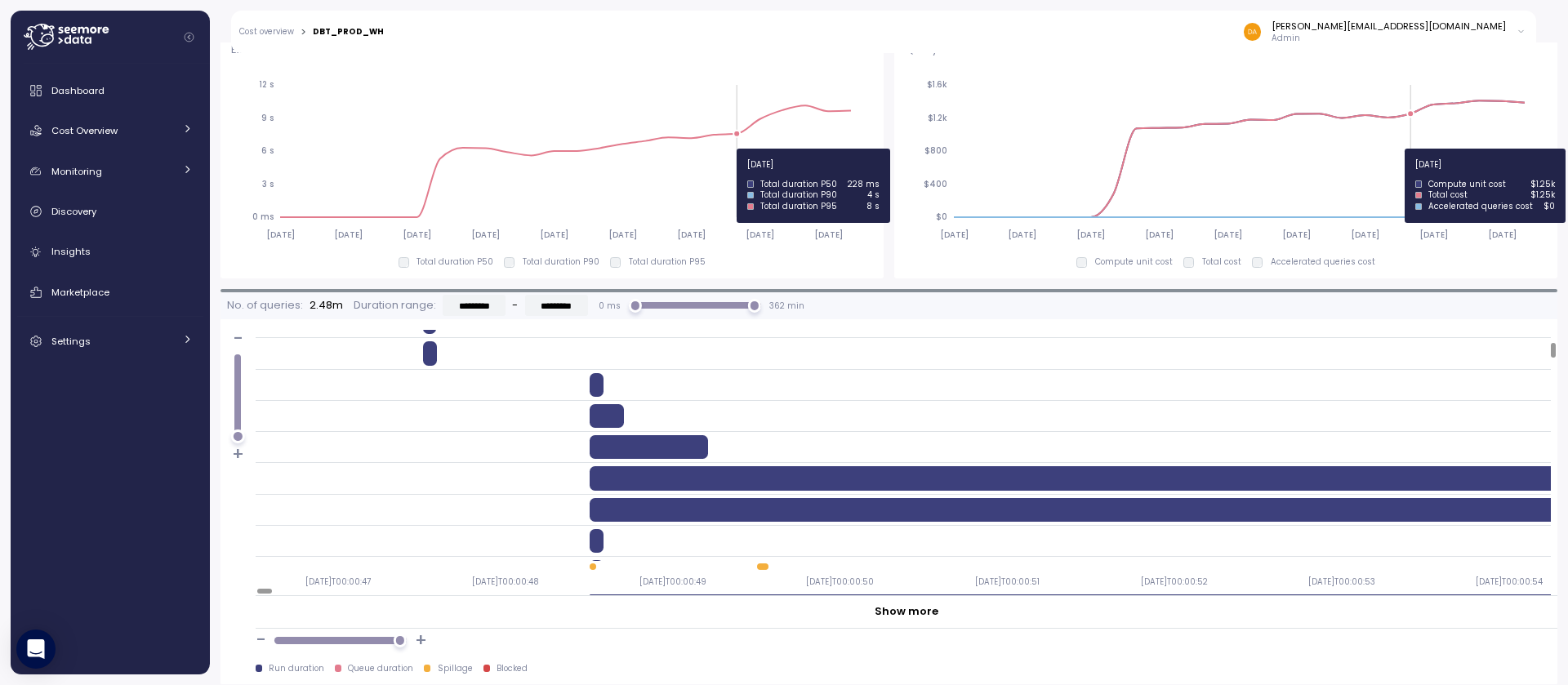
click at [739, 148] on icon "2025-03-17 2025-04-07 2025-04-28 2025-05-19 2025-06-09 2025-06-30 2025-07-21 20…" at bounding box center [549, 158] width 636 height 181
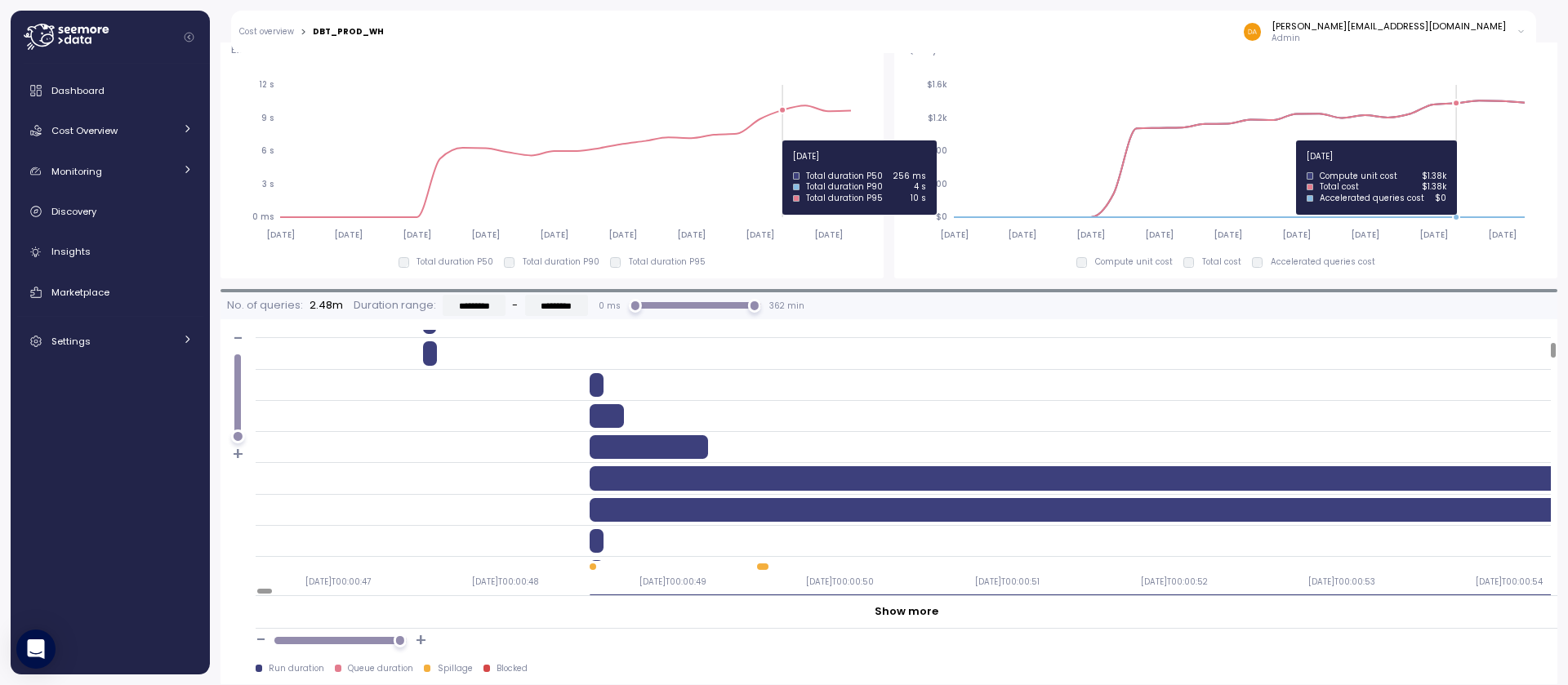
click at [779, 141] on icon "2025-03-17 2025-04-07 2025-04-28 2025-05-19 2025-06-09 2025-06-30 2025-07-21 20…" at bounding box center [549, 158] width 636 height 181
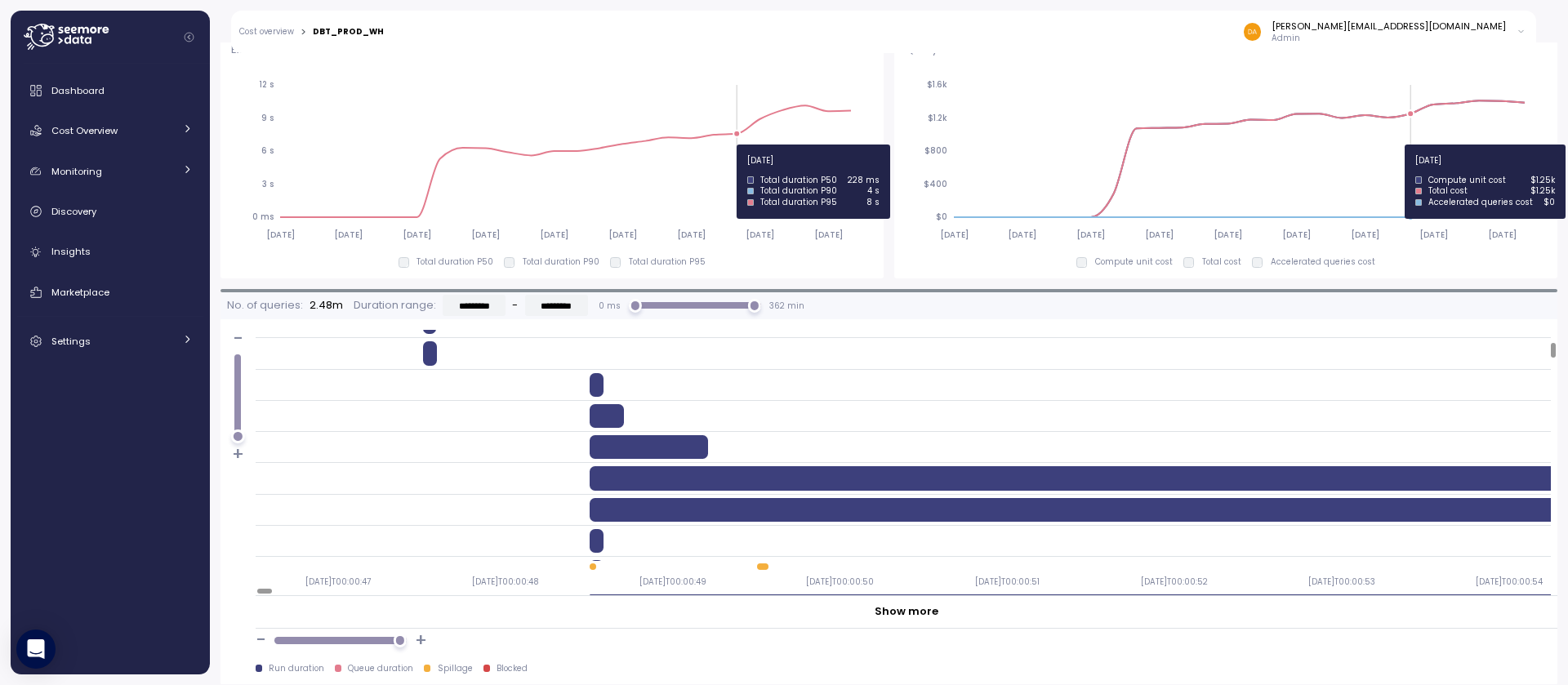
click at [744, 144] on icon "2025-03-17 2025-04-07 2025-04-28 2025-05-19 2025-06-09 2025-06-30 2025-07-21 20…" at bounding box center [549, 158] width 636 height 181
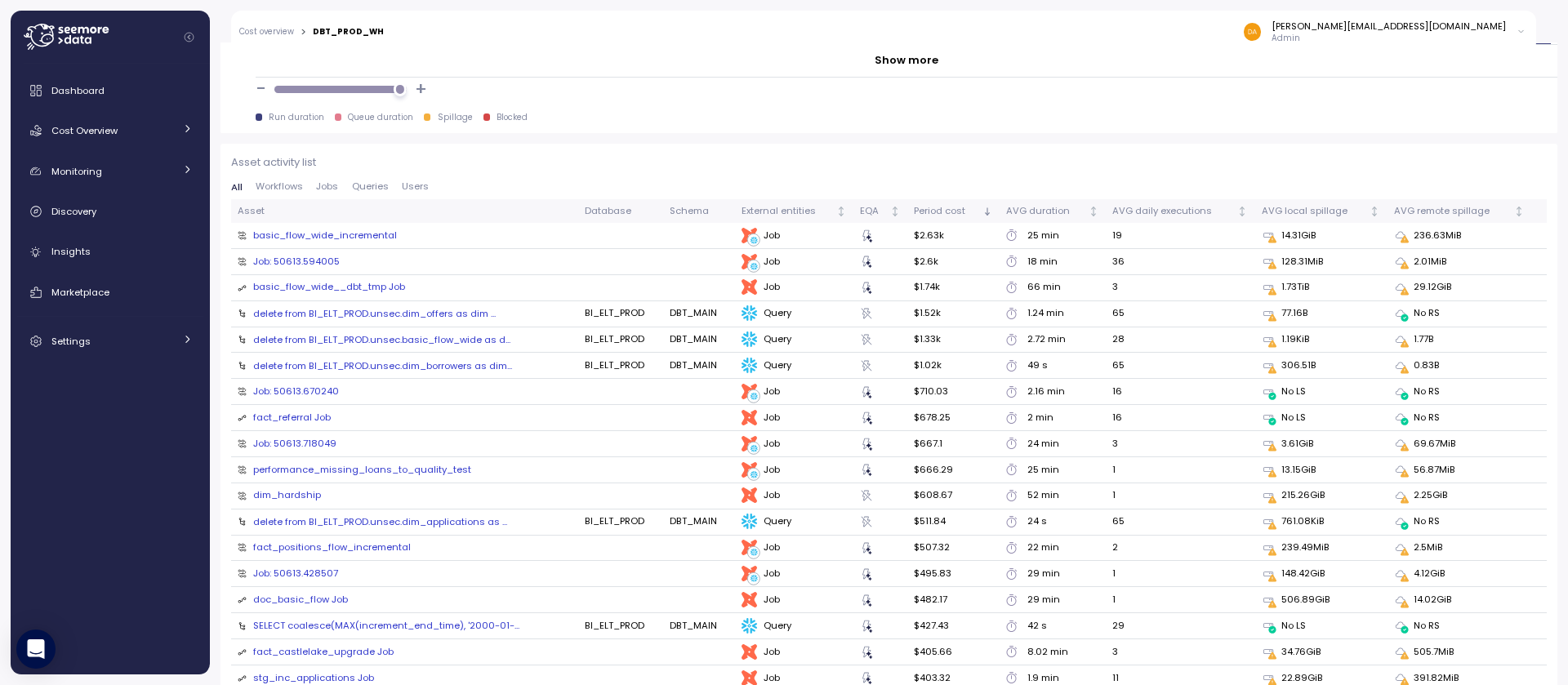
scroll to position [1713, 0]
click at [469, 318] on div "delete from BI_ELT_PROD.unsec.dim_offers as dim ..." at bounding box center [374, 317] width 243 height 13
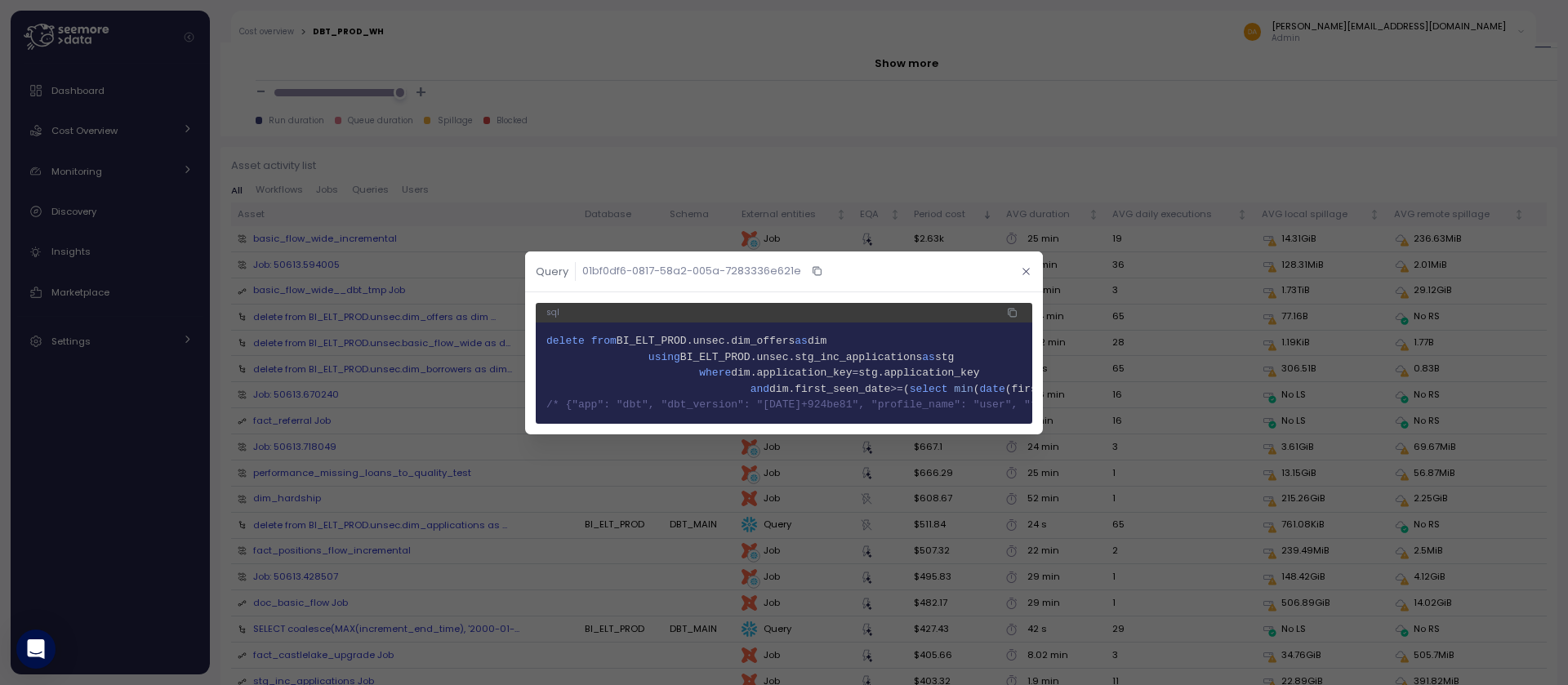
click at [1025, 268] on icon "button" at bounding box center [1026, 271] width 7 height 7
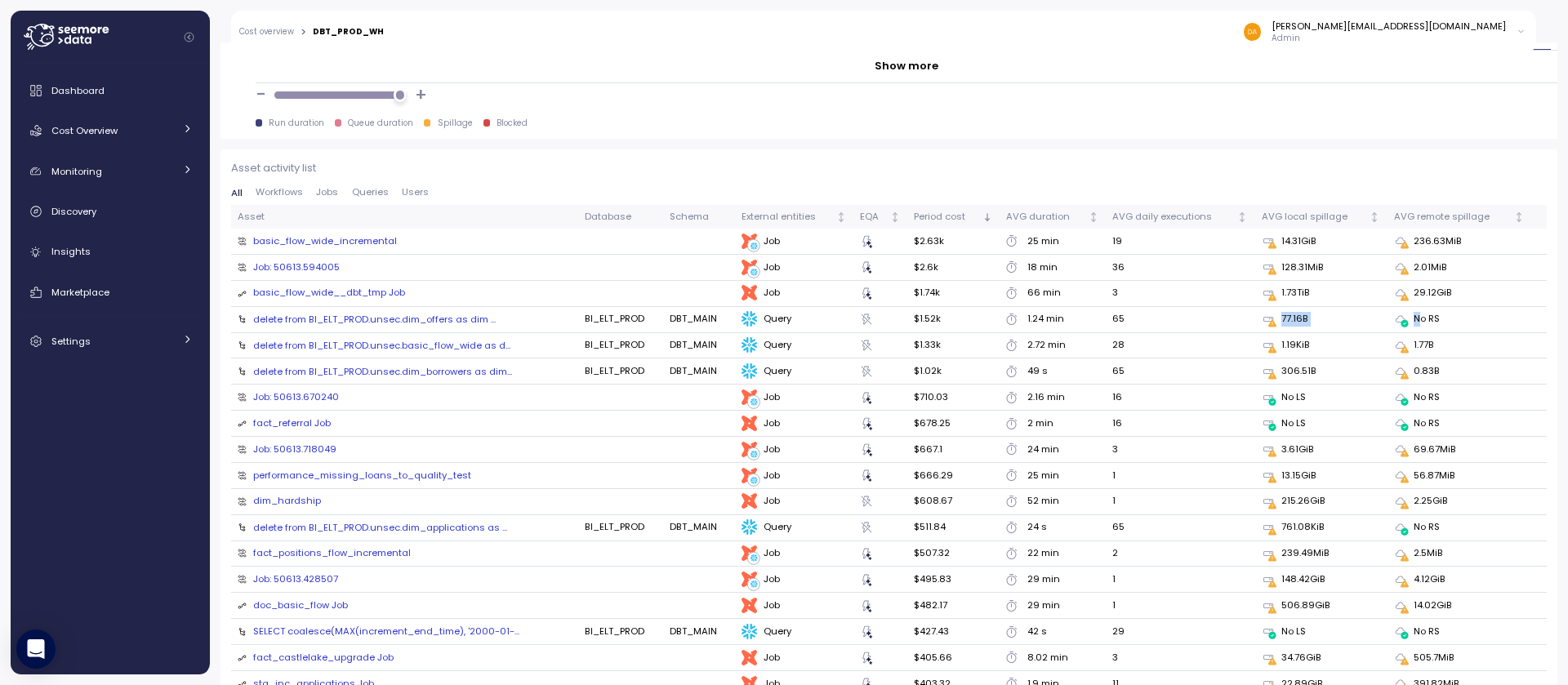
scroll to position [1710, 0]
drag, startPoint x: 1399, startPoint y: 318, endPoint x: 1255, endPoint y: 330, distance: 144.5
click at [1238, 330] on tr "delete from BI_ELT_PROD.unsec.dim_offers as dim ... BI_ELT_PROD DBT_MAIN Query …" at bounding box center [889, 320] width 1315 height 26
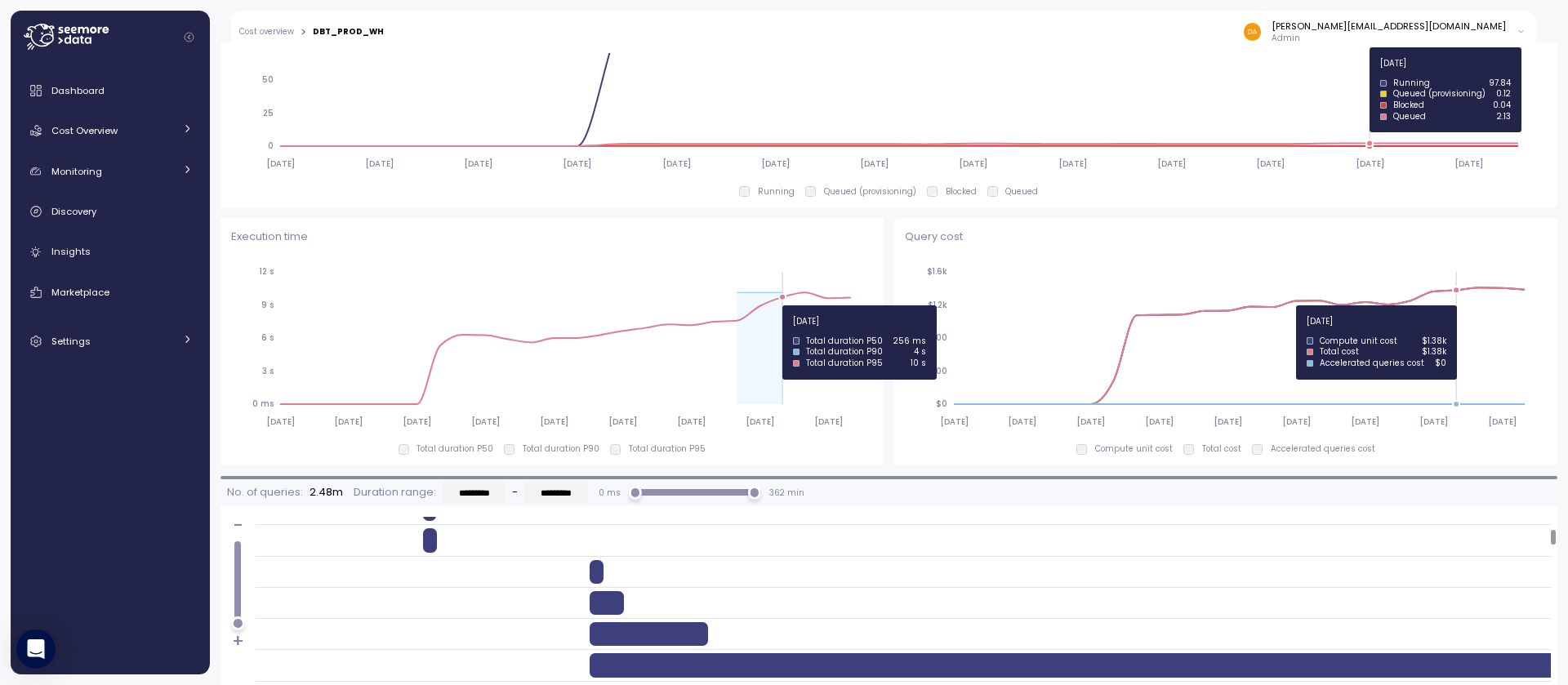
scroll to position [976, 0]
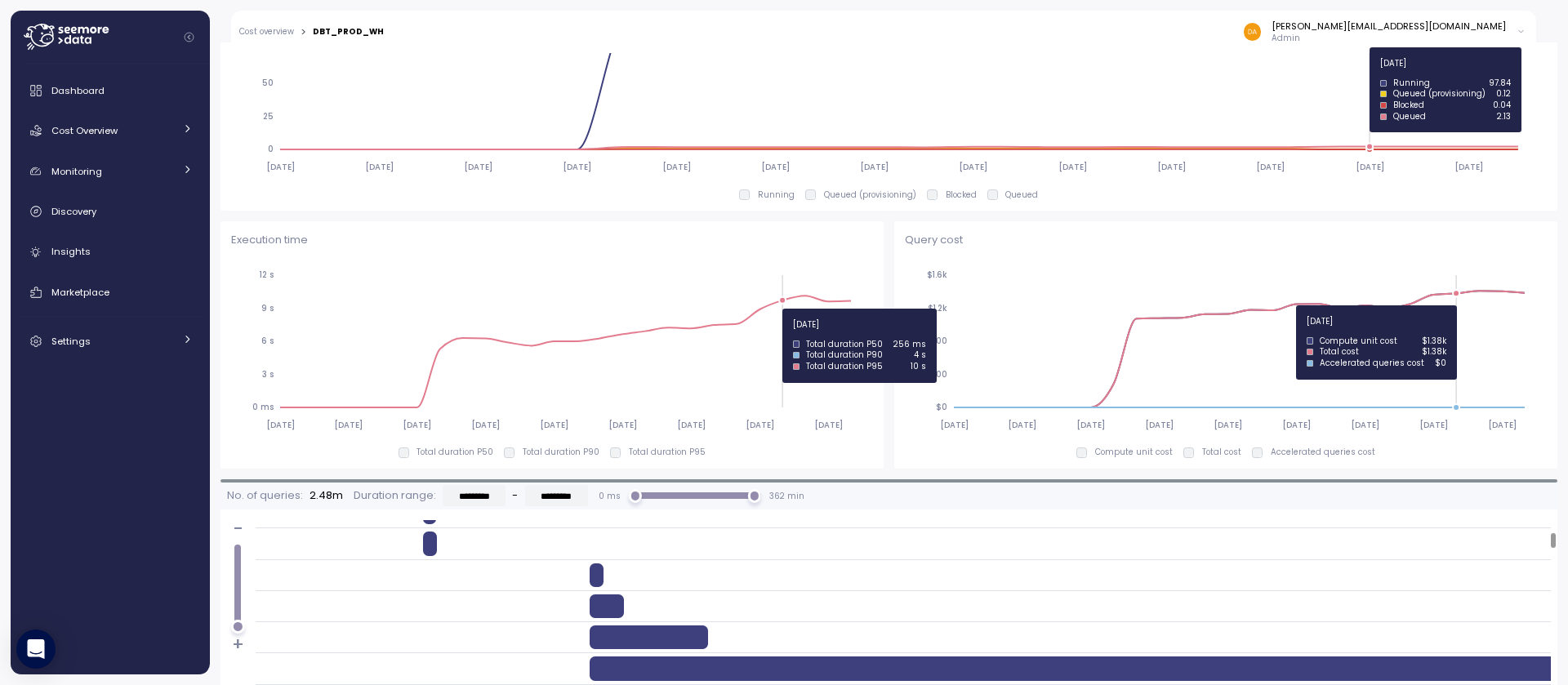
click at [791, 305] on icon "2025-03-17 2025-04-07 2025-04-28 2025-05-19 2025-06-09 2025-06-30 2025-07-21 20…" at bounding box center [549, 349] width 636 height 181
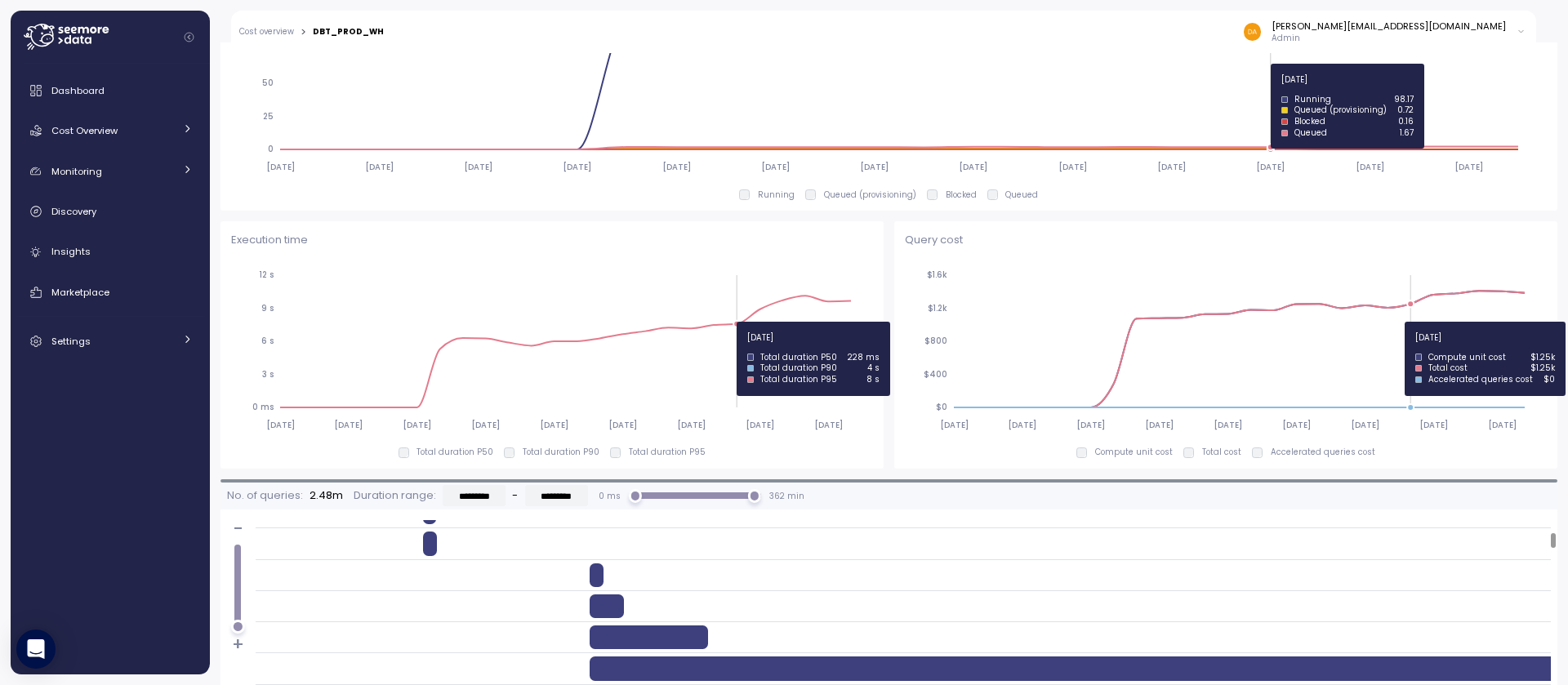
click at [734, 322] on circle at bounding box center [737, 324] width 7 height 7
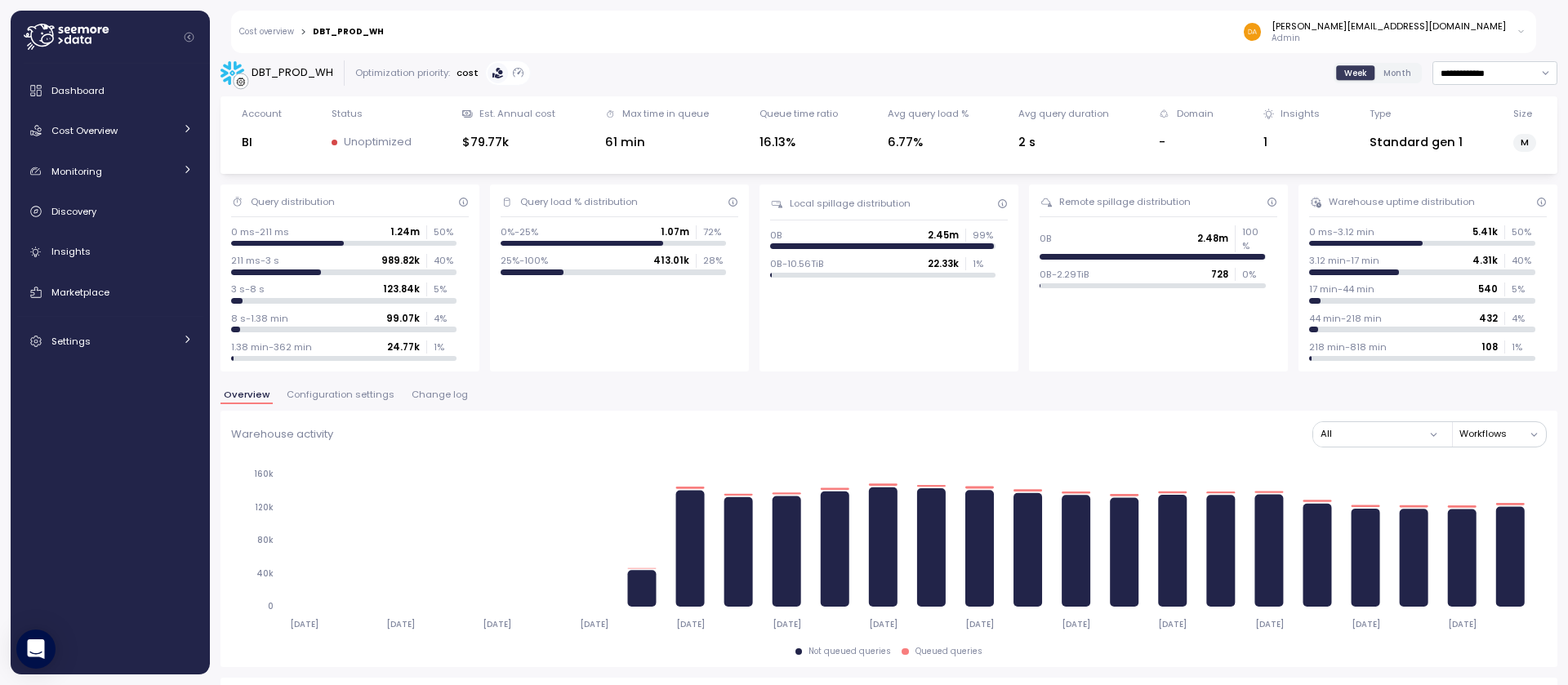
scroll to position [0, 0]
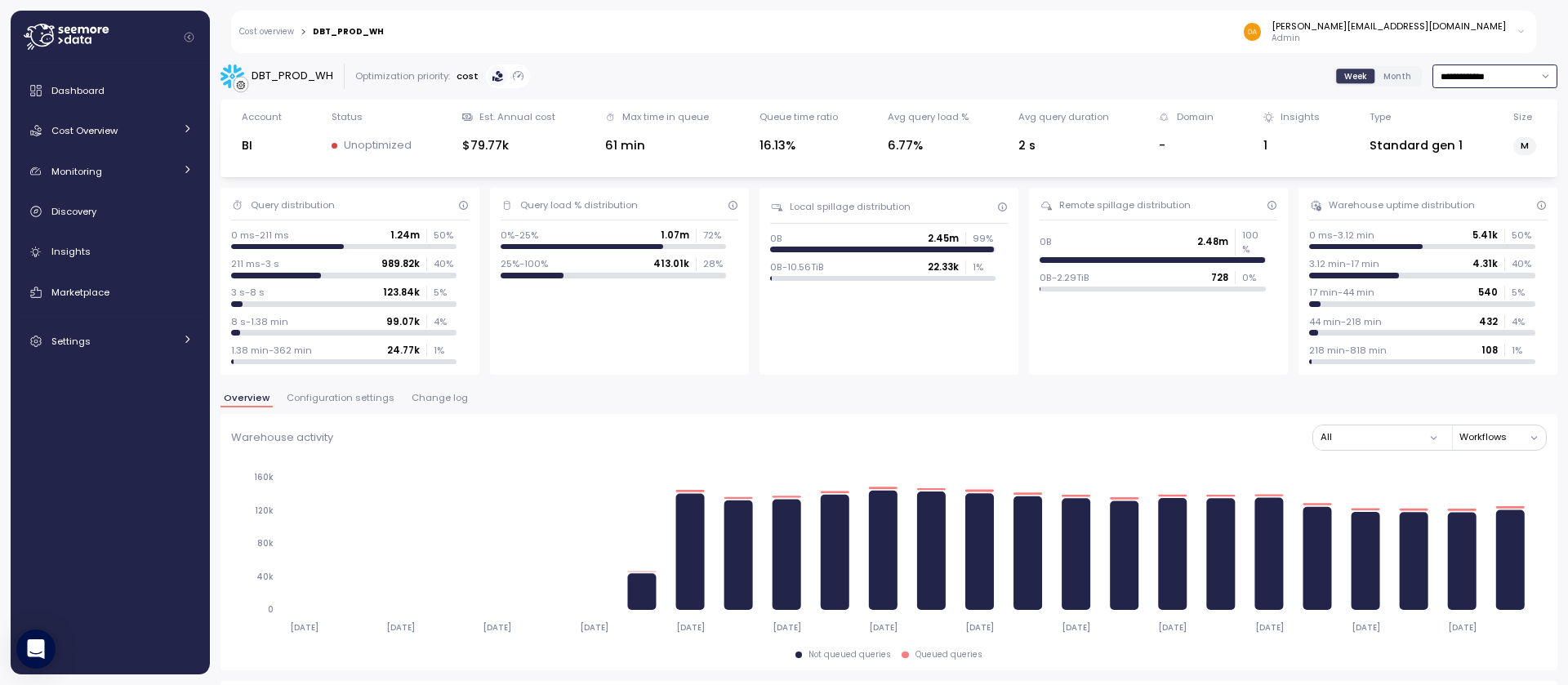
click at [1465, 70] on input "**********" at bounding box center [1495, 76] width 125 height 23
click at [1389, 78] on span "Month" at bounding box center [1397, 76] width 28 height 12
click at [1450, 72] on input "**********" at bounding box center [1495, 76] width 125 height 23
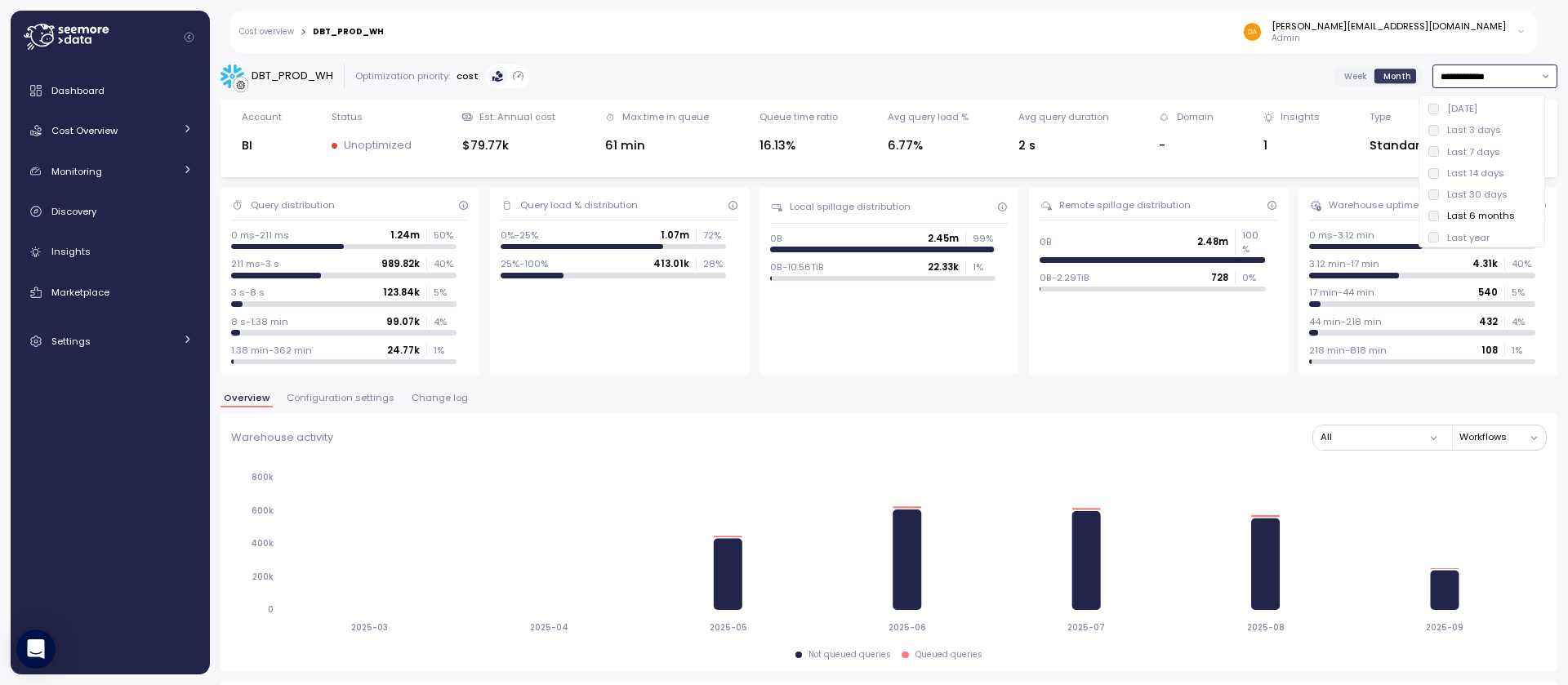
type input "**********"
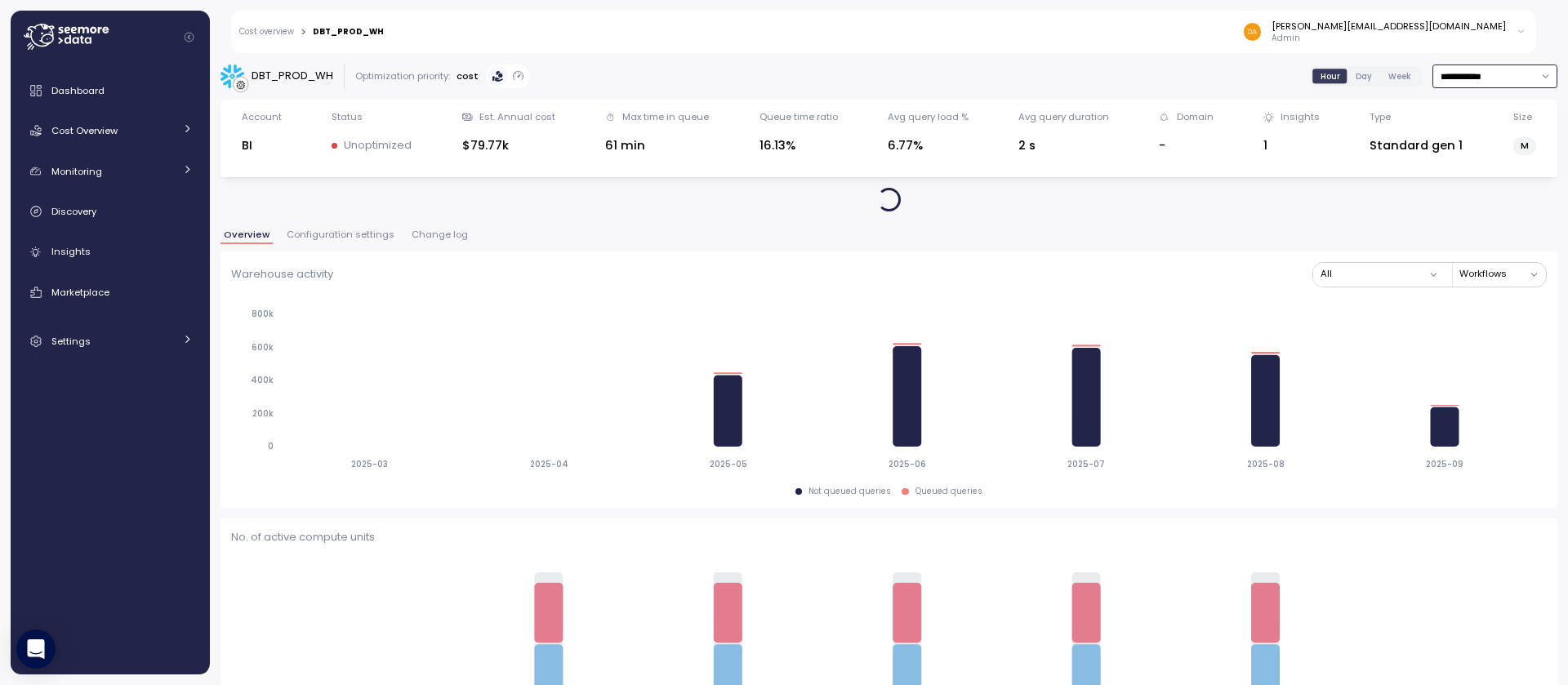
click at [1456, 78] on input "**********" at bounding box center [1495, 76] width 125 height 23
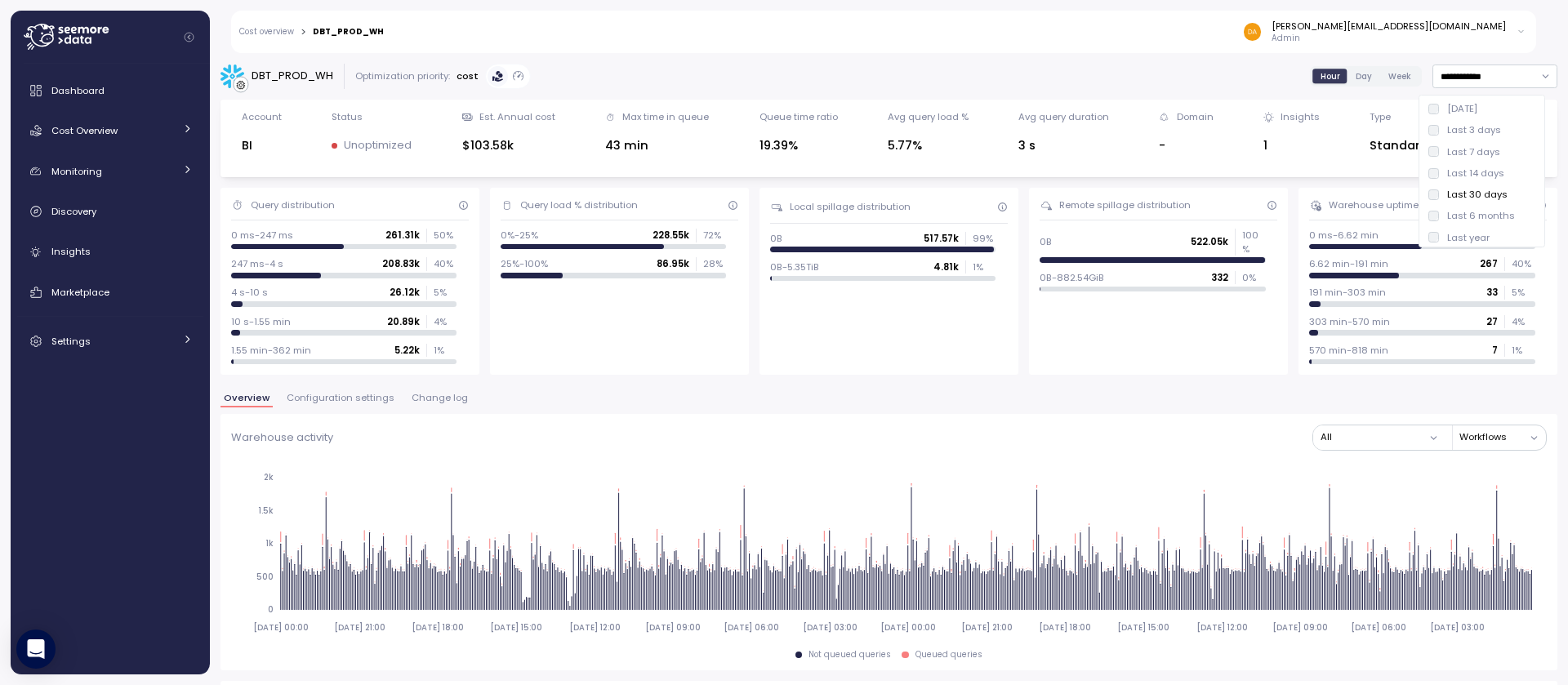
click at [1103, 447] on div "Warehouse activity All Workflows" at bounding box center [889, 437] width 1315 height 25
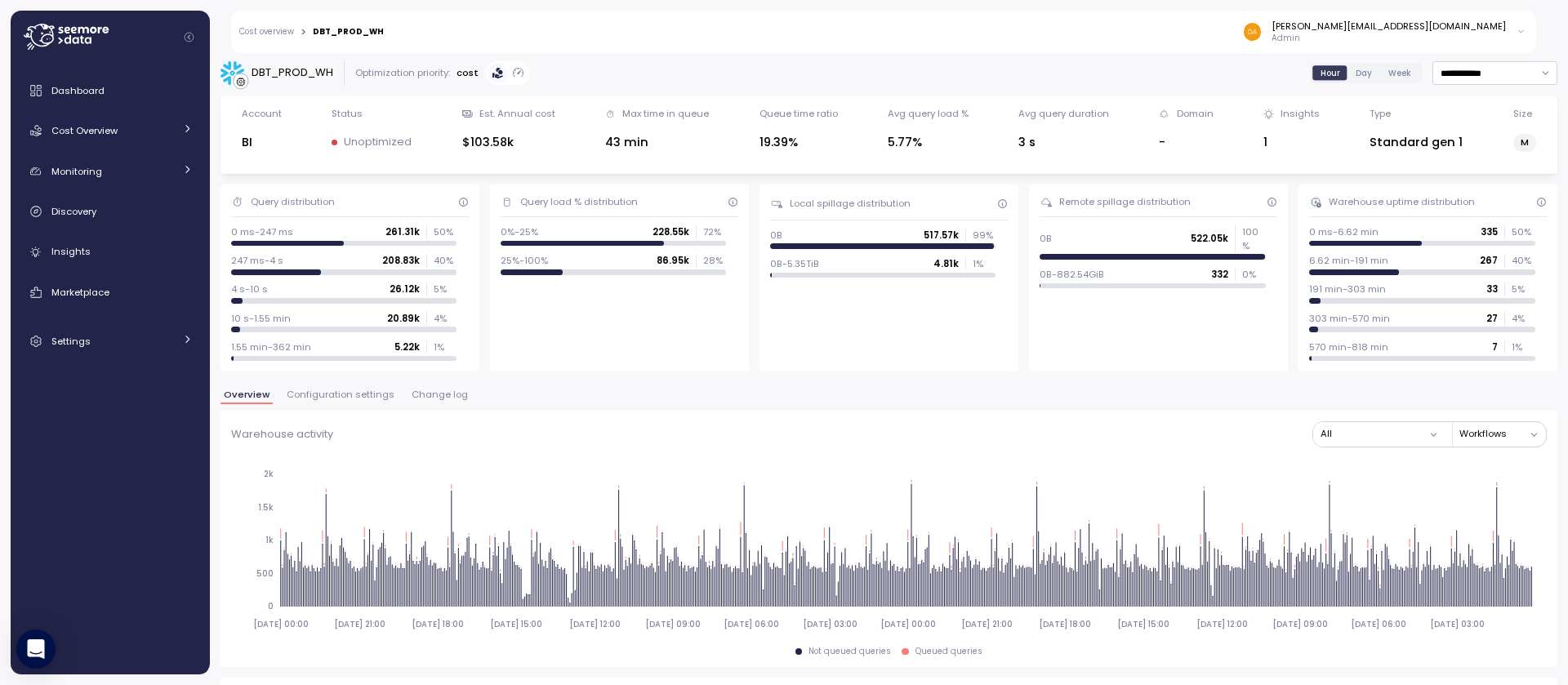
click at [1388, 70] on span "Week" at bounding box center [1399, 72] width 23 height 12
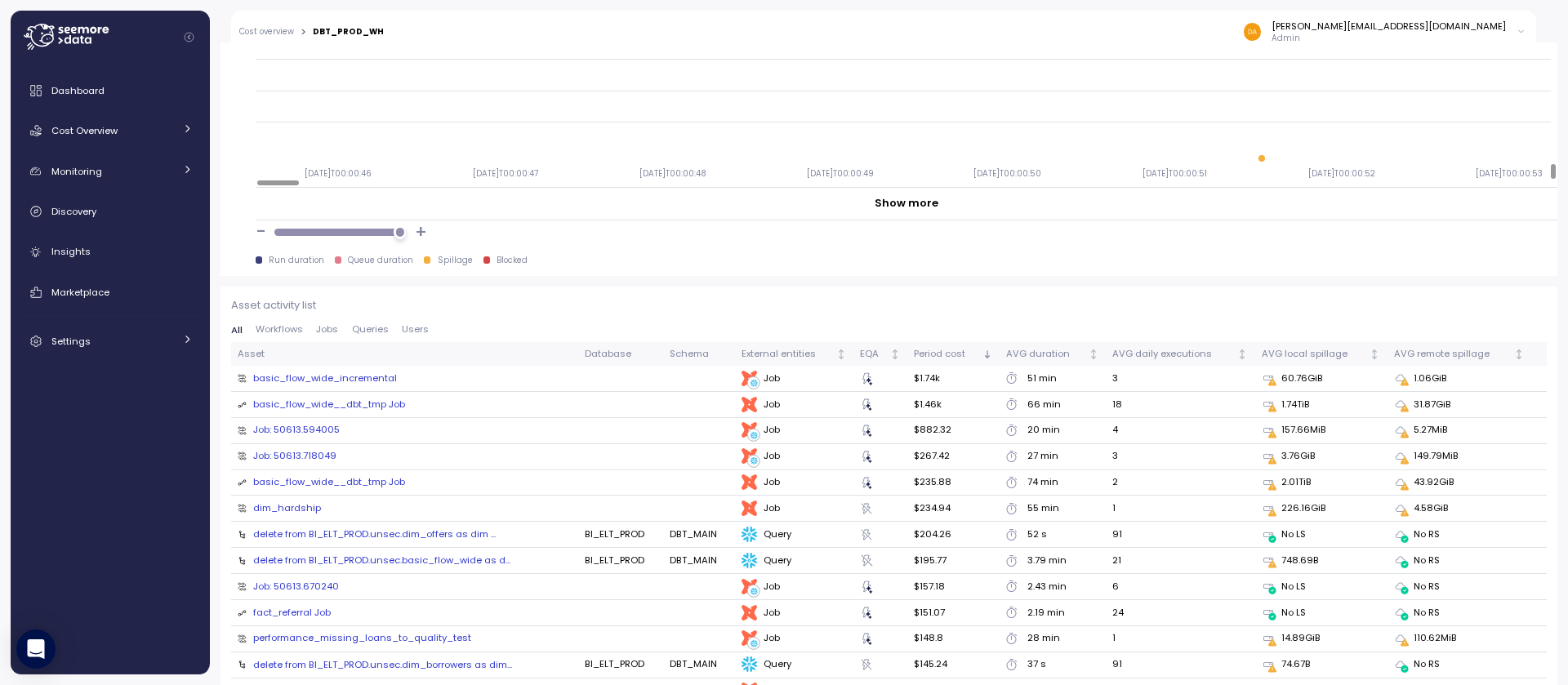
scroll to position [1571, 0]
click at [339, 380] on div "basic_flow_wide_incremental" at bounding box center [325, 382] width 143 height 15
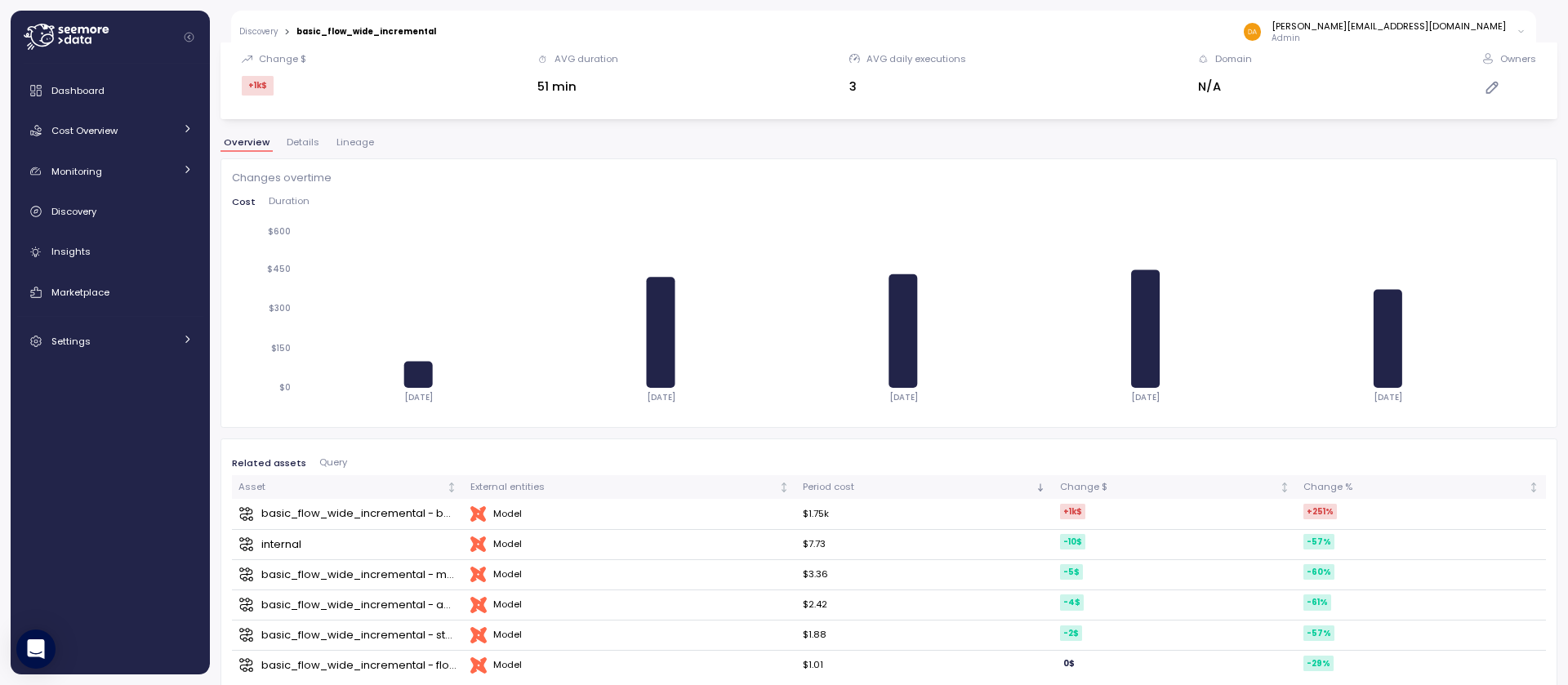
scroll to position [204, 0]
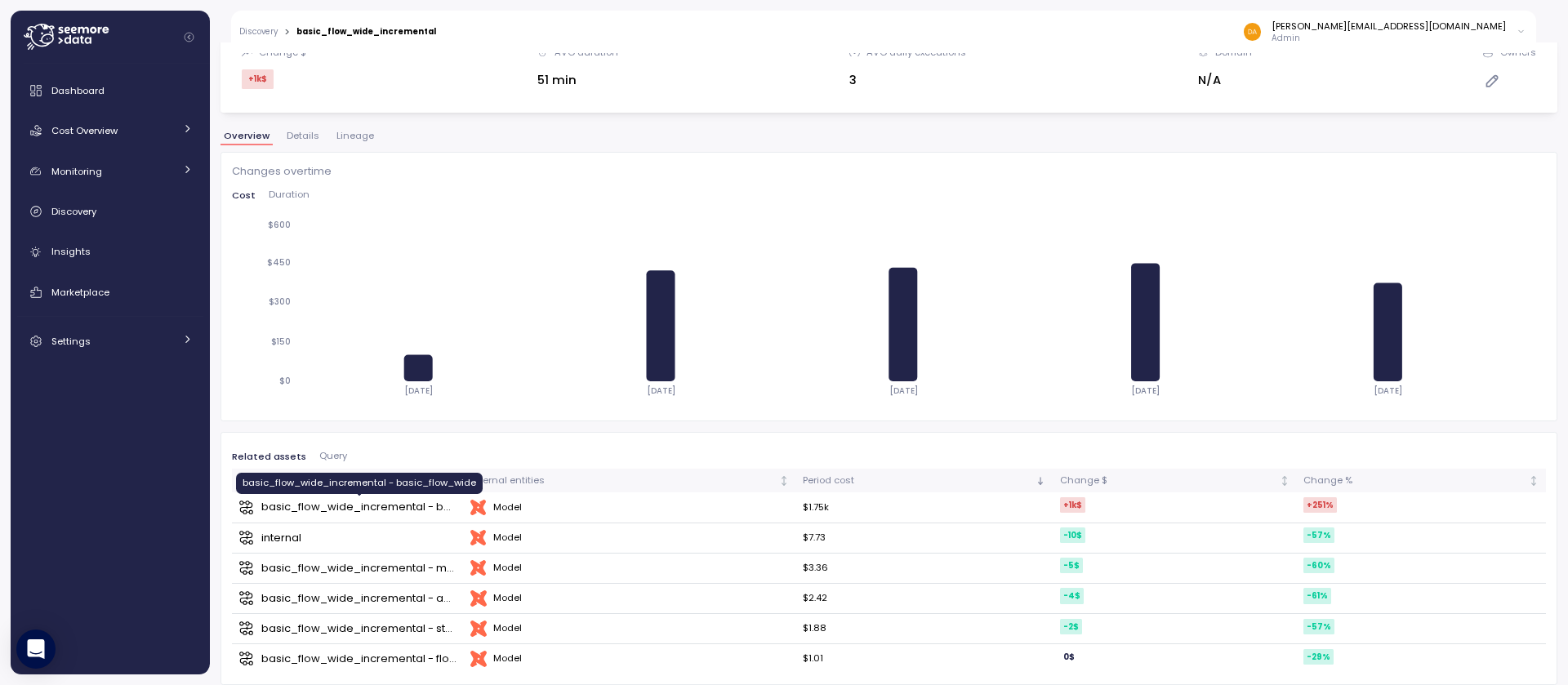
click at [383, 505] on div "basic_flow_wide_incremental - basic_flow_wide" at bounding box center [360, 508] width 197 height 17
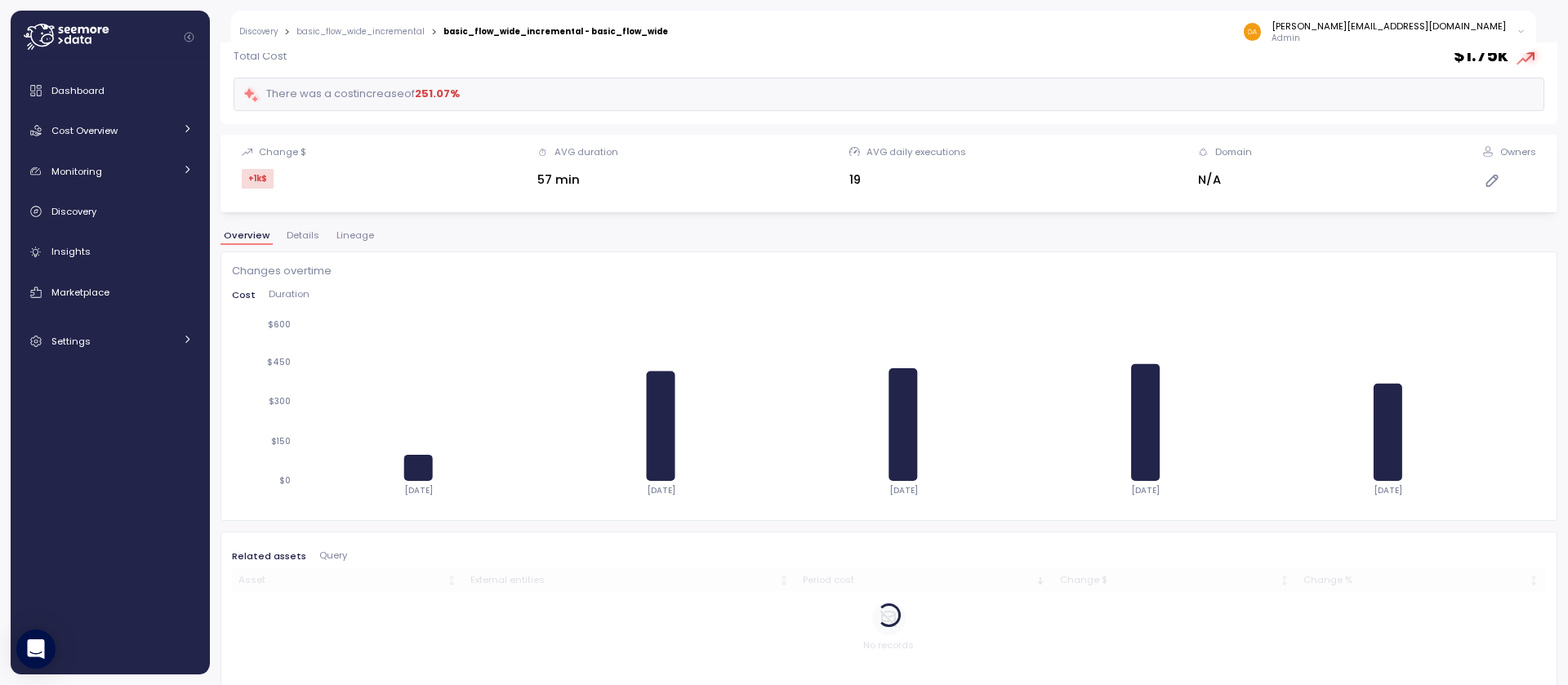
scroll to position [117, 0]
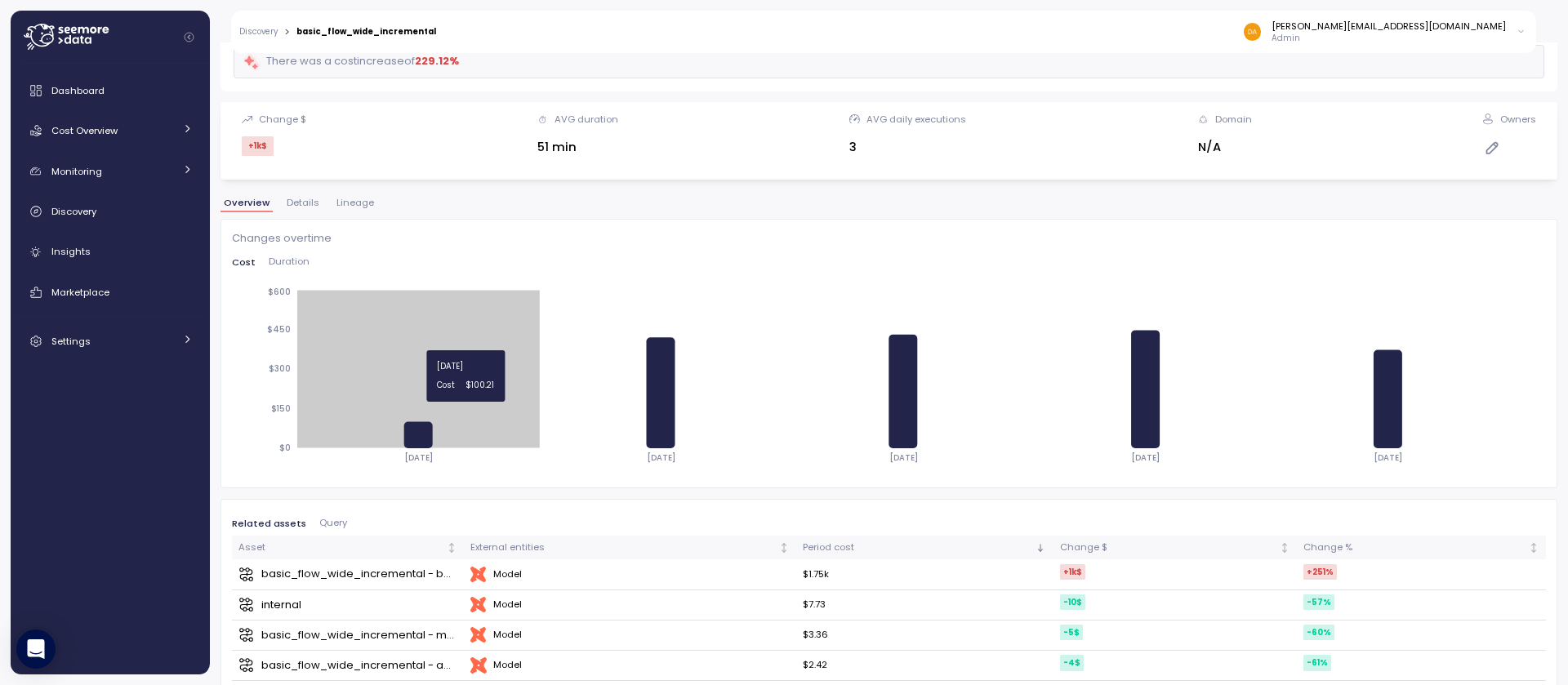
scroll to position [204, 0]
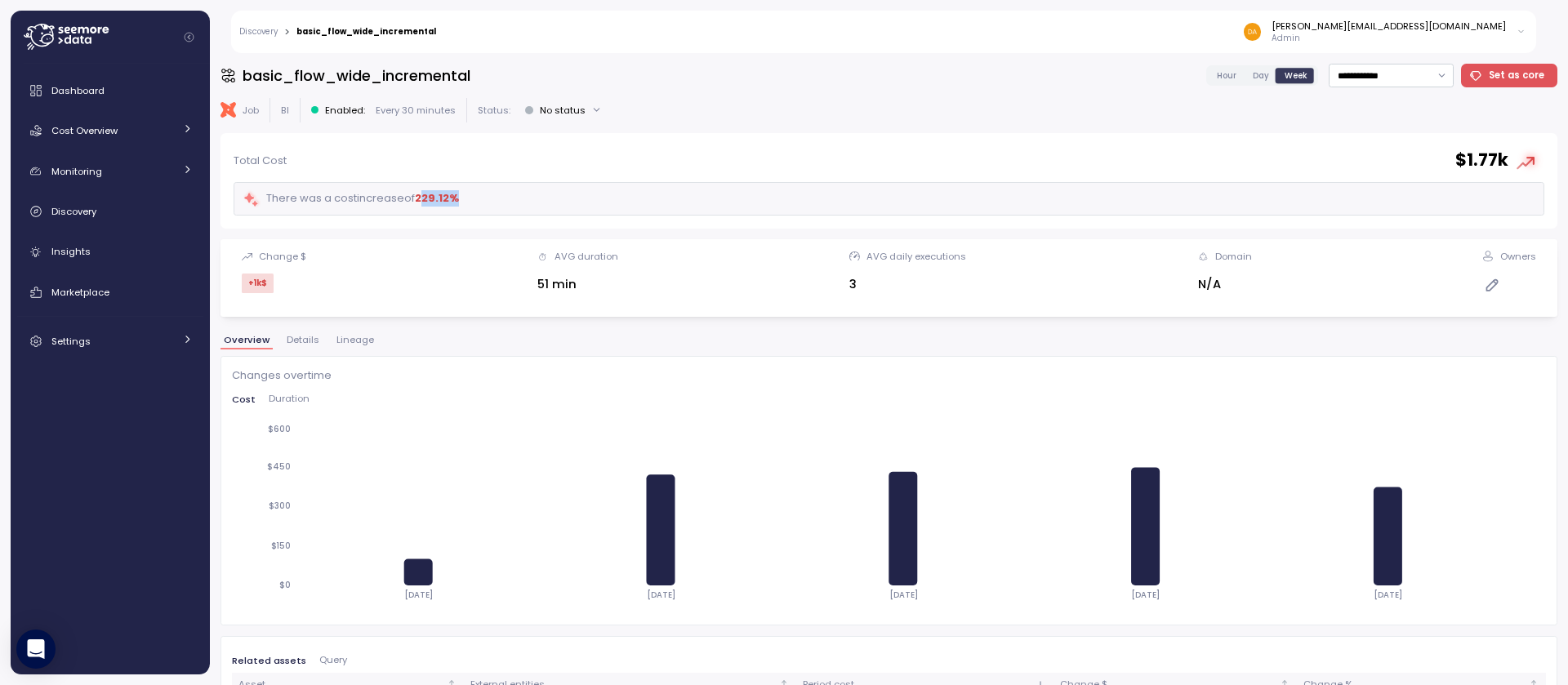
drag, startPoint x: 434, startPoint y: 195, endPoint x: 469, endPoint y: 194, distance: 35.0
click at [469, 194] on div "There was a cost increase of 229.12 %" at bounding box center [889, 198] width 1310 height 33
drag, startPoint x: 433, startPoint y: 193, endPoint x: 480, endPoint y: 192, distance: 47.0
click at [476, 194] on div "There was a cost increase of 229.12 %" at bounding box center [889, 198] width 1310 height 33
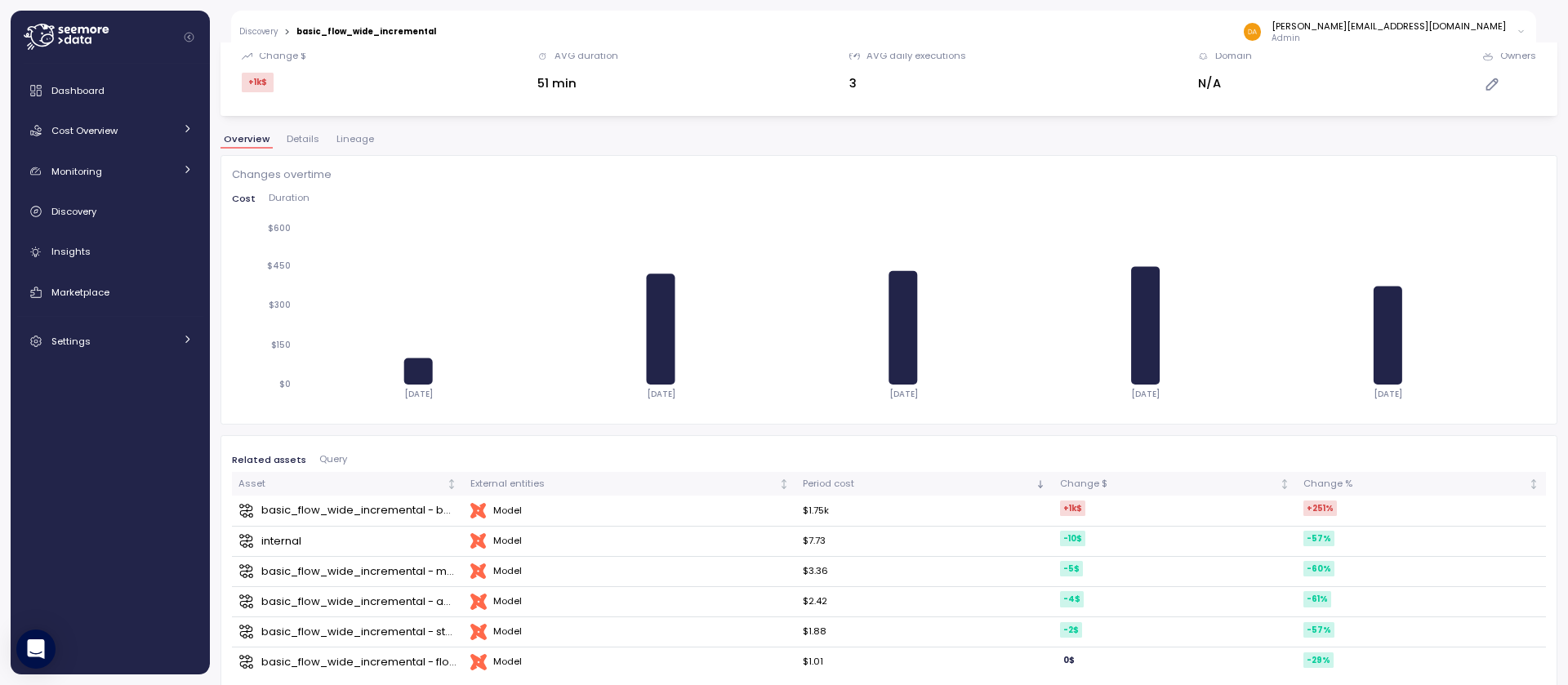
scroll to position [204, 0]
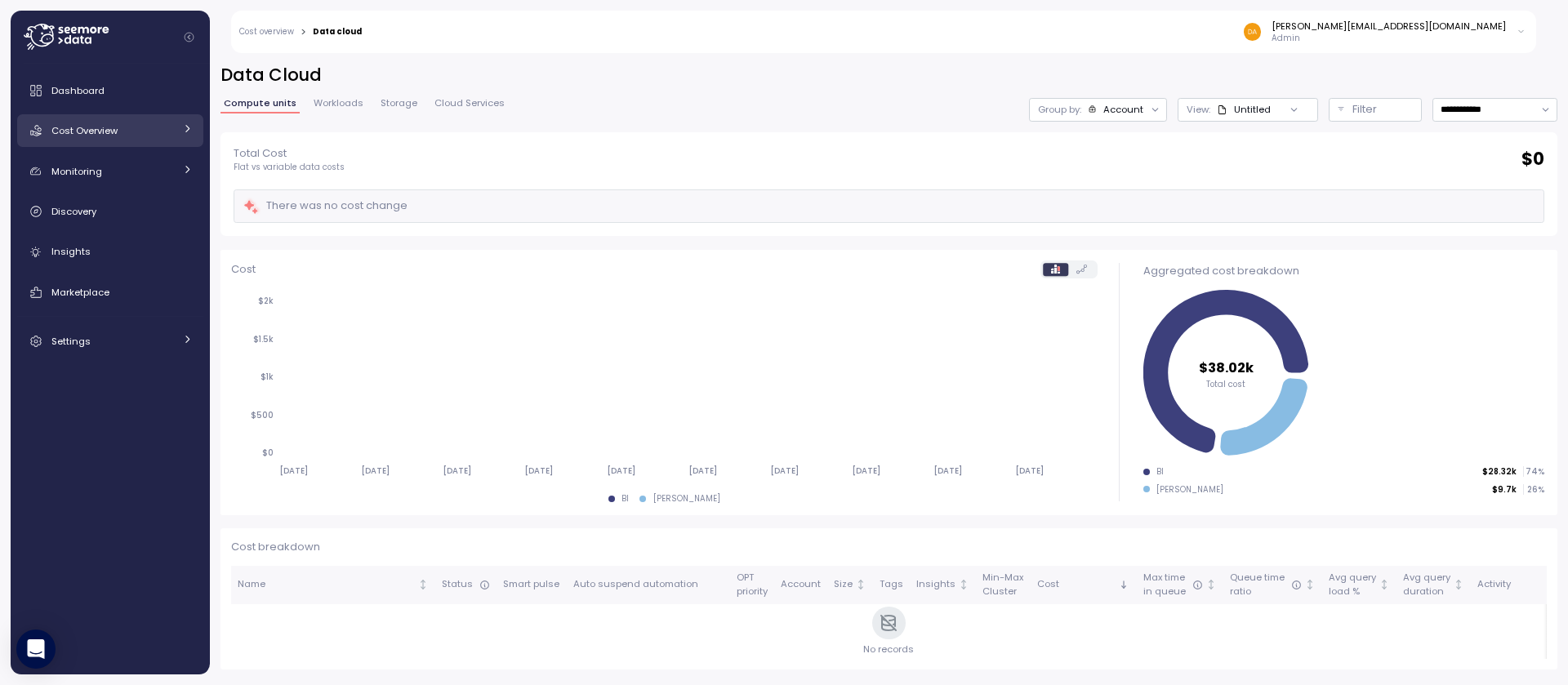
click at [169, 127] on div "Cost Overview" at bounding box center [113, 131] width 123 height 17
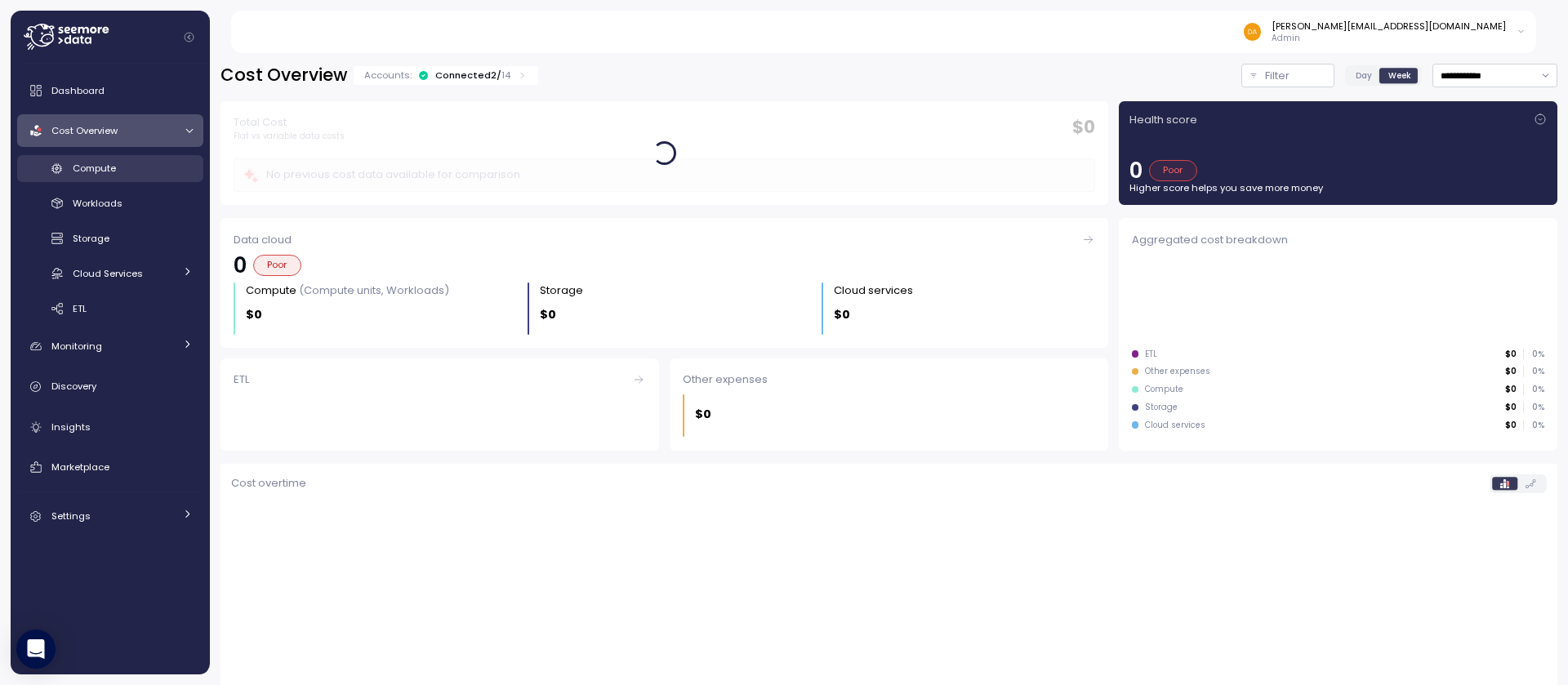
click at [153, 166] on div "Compute" at bounding box center [133, 168] width 120 height 17
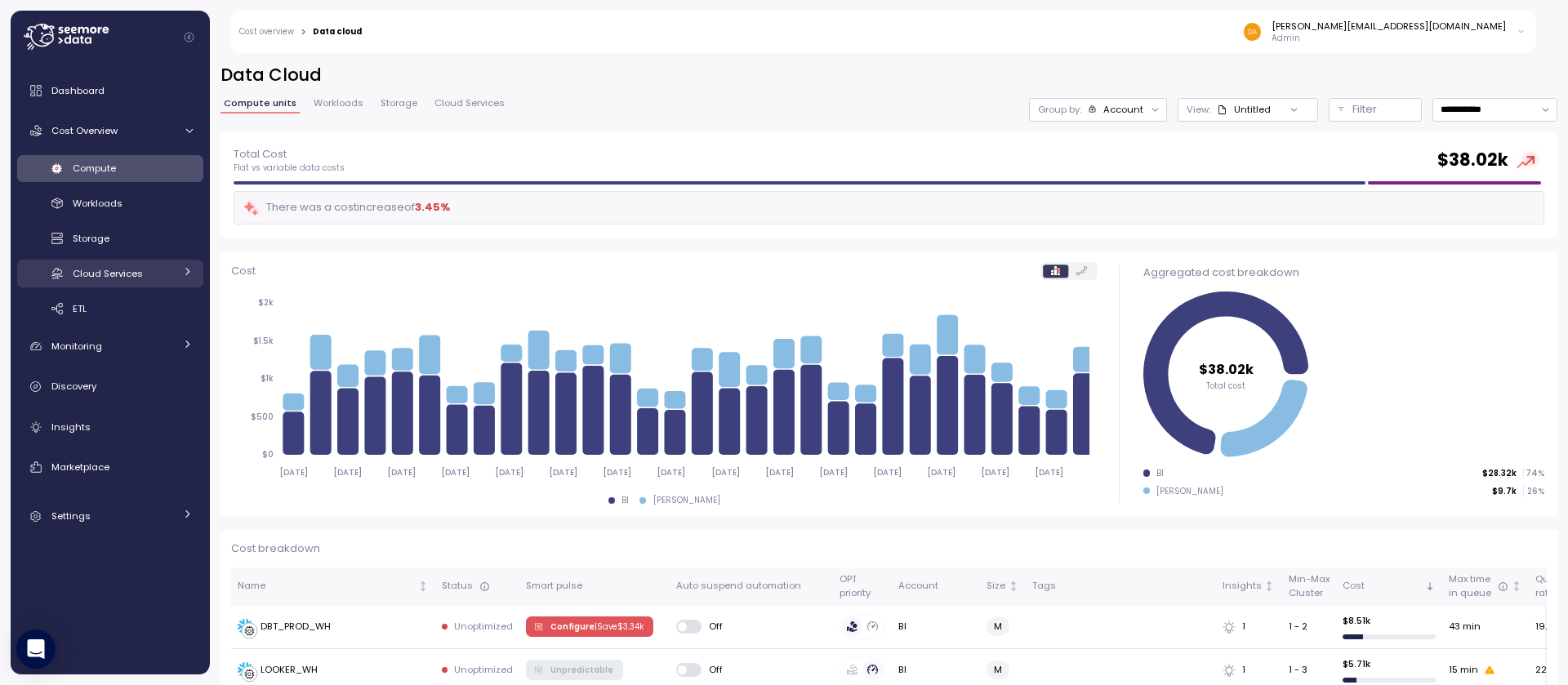
click at [103, 274] on span "Cloud Services" at bounding box center [108, 273] width 70 height 13
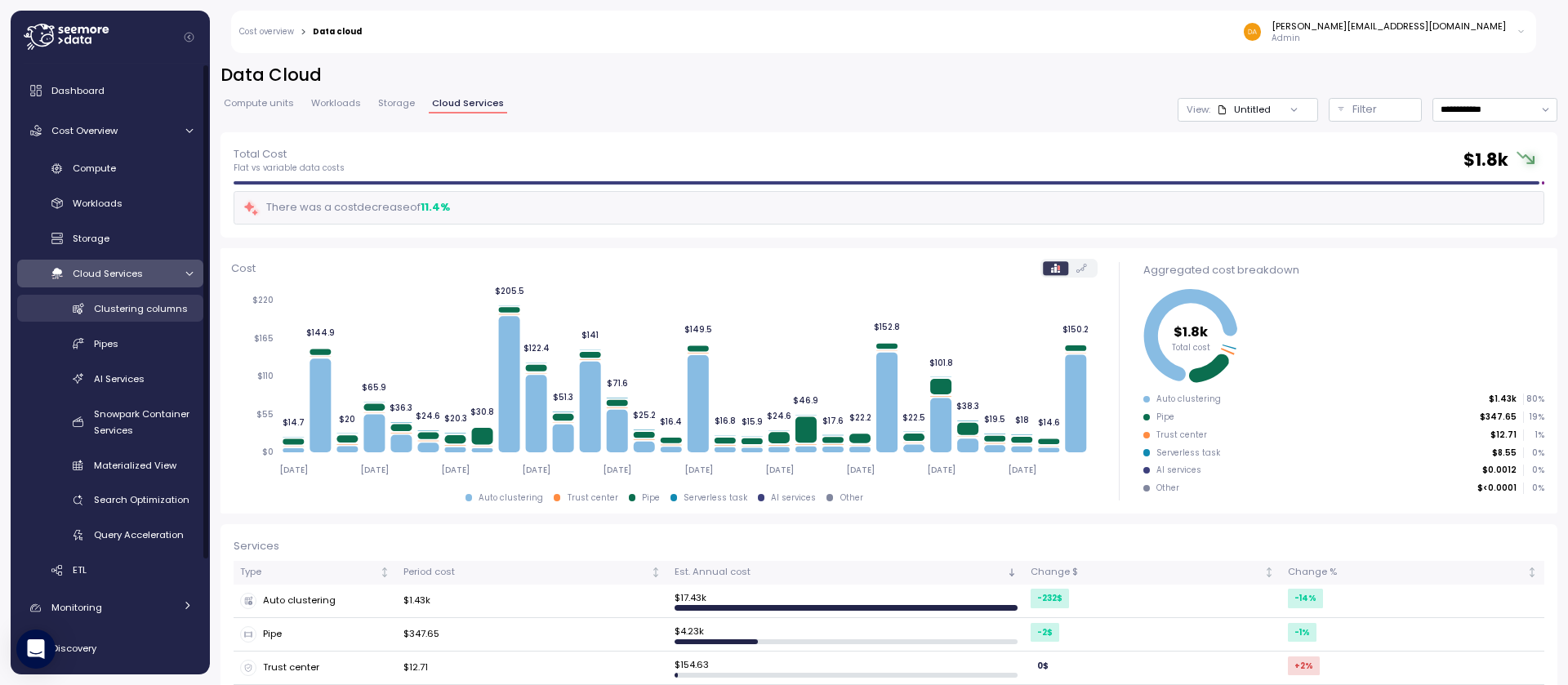
click at [138, 319] on link "Clustering columns" at bounding box center [110, 308] width 186 height 27
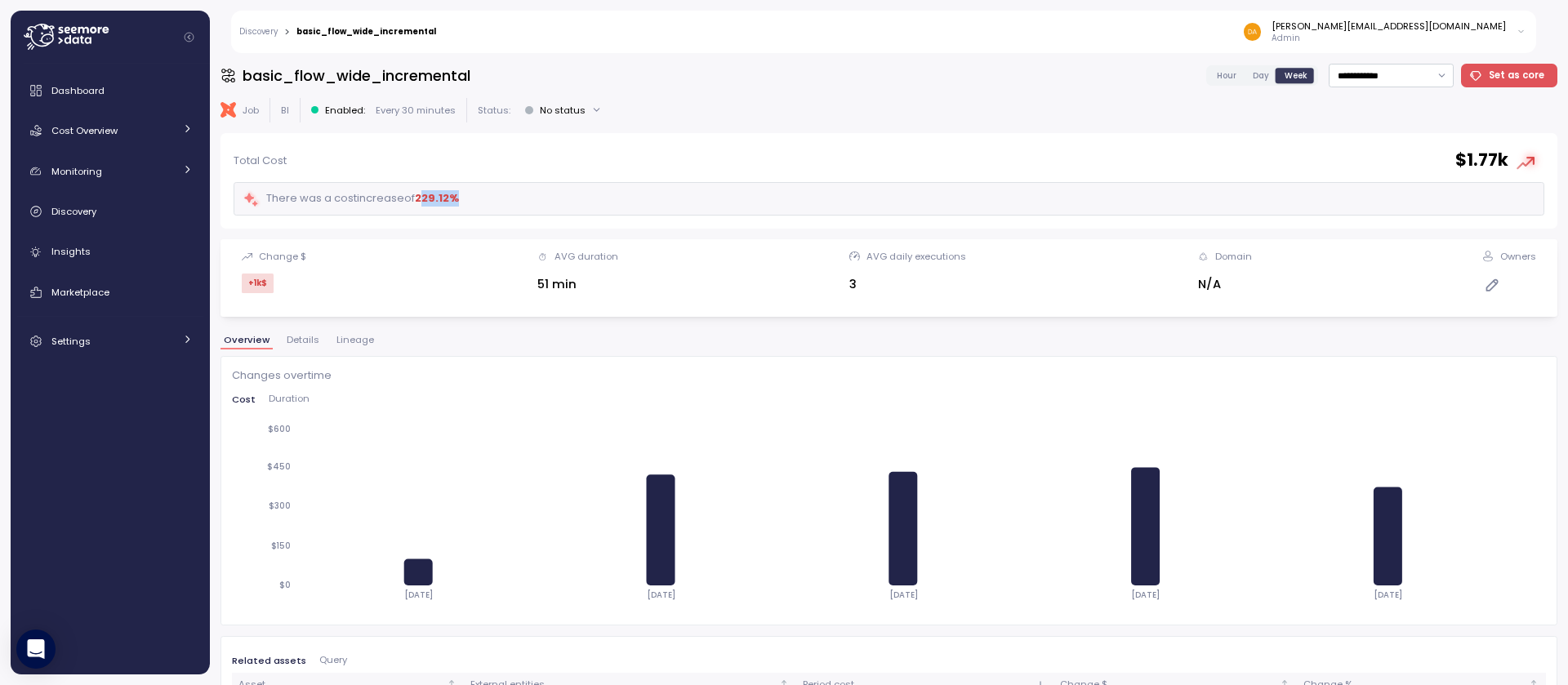
scroll to position [200, 0]
